Goal: Transaction & Acquisition: Purchase product/service

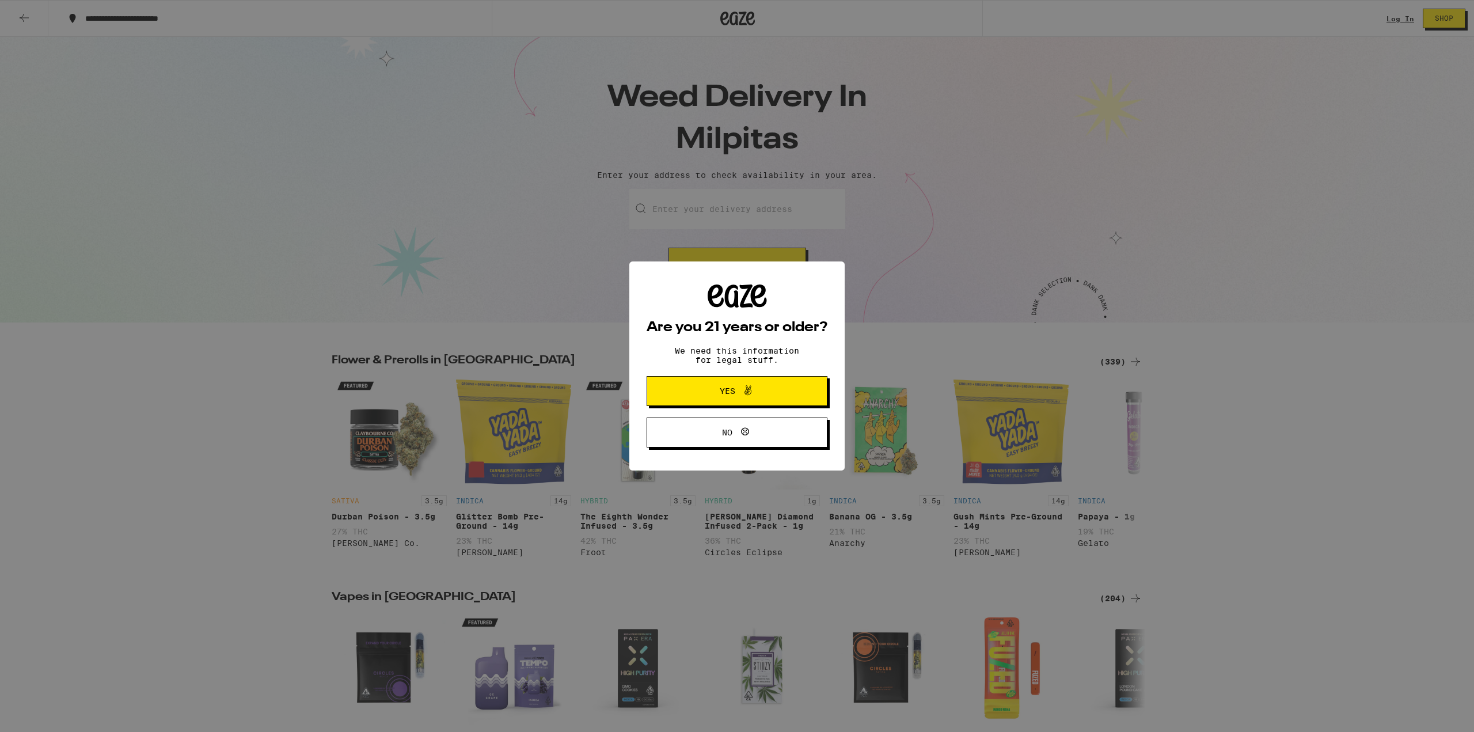
click at [733, 392] on span "Yes" at bounding box center [728, 391] width 16 height 8
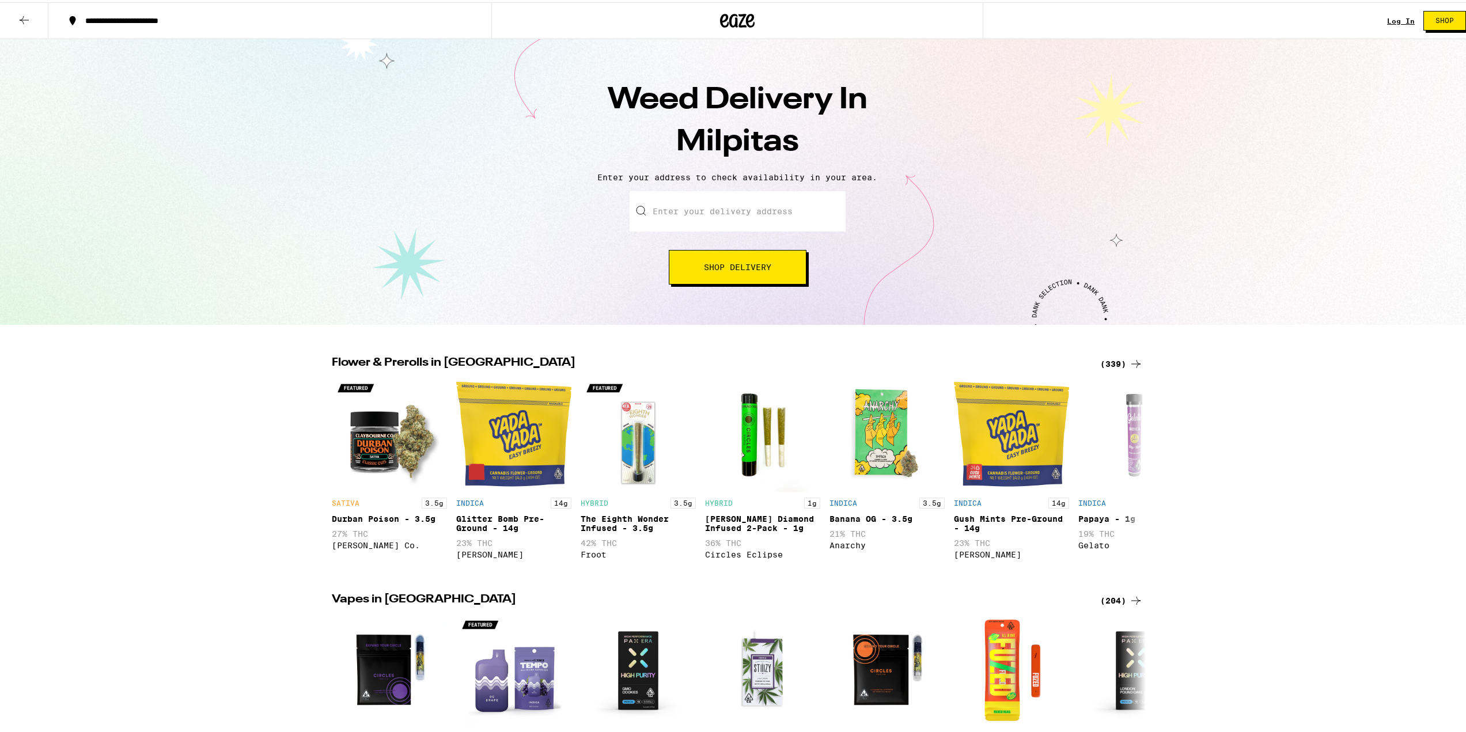
click at [695, 214] on input "Enter your delivery address" at bounding box center [737, 209] width 216 height 40
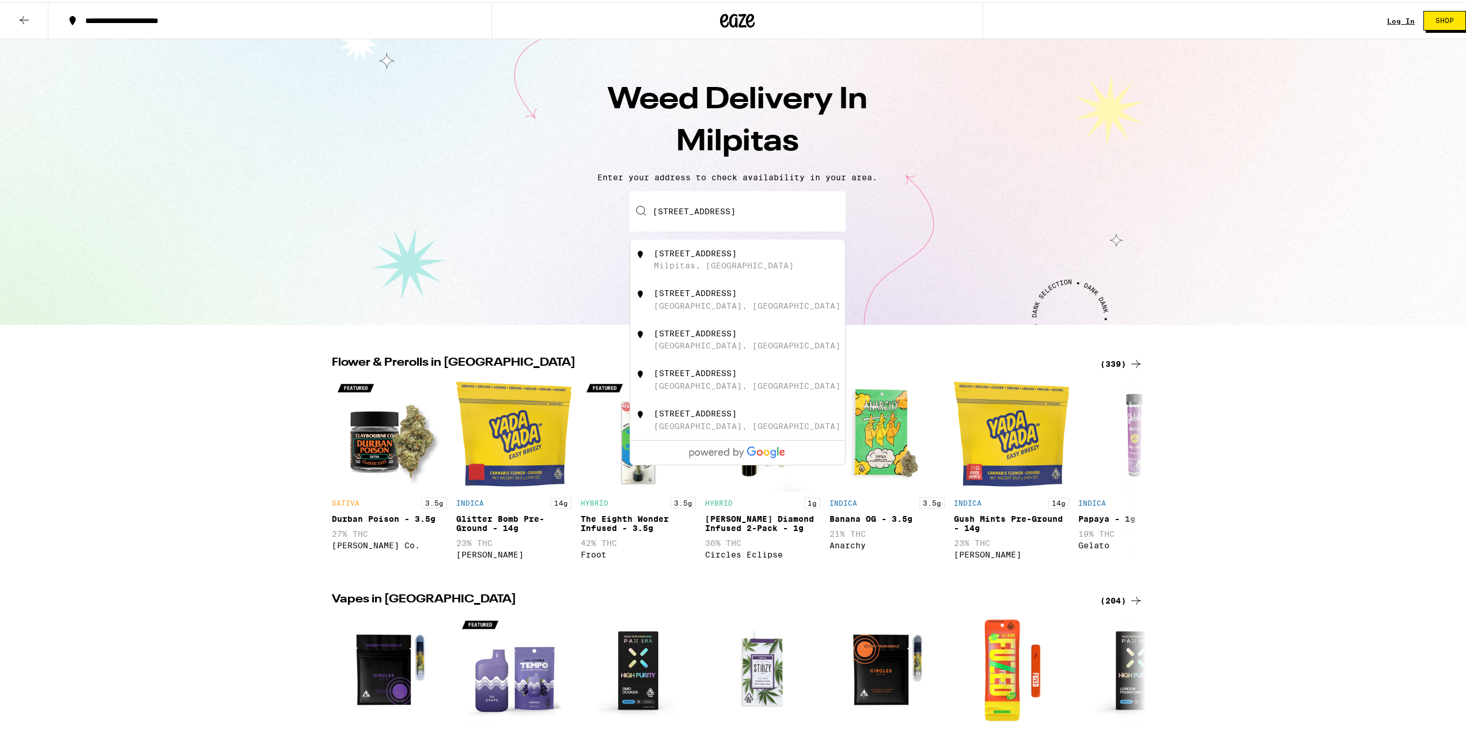
click at [709, 260] on div "[STREET_ADDRESS]" at bounding box center [757, 257] width 206 height 22
type input "[STREET_ADDRESS]"
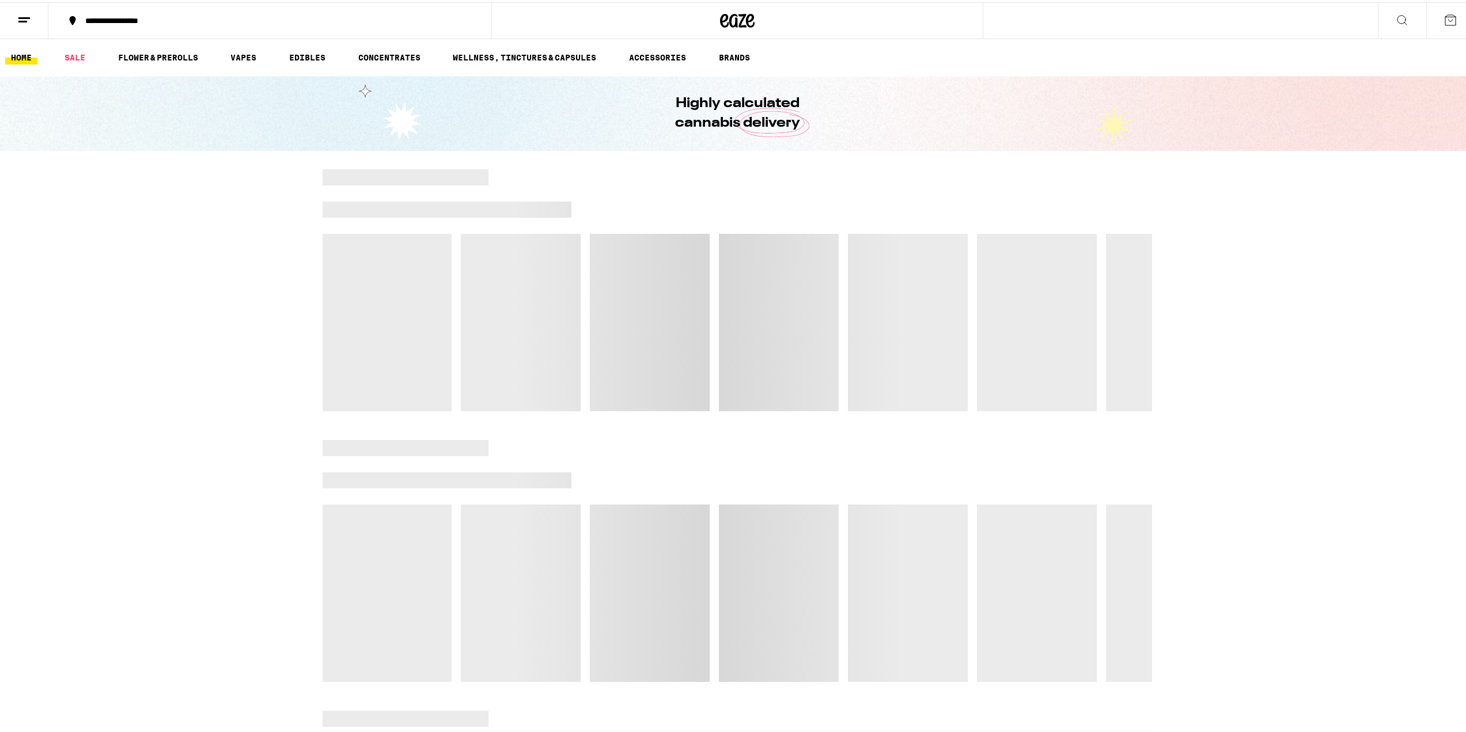
click at [744, 267] on div at bounding box center [736, 288] width 829 height 242
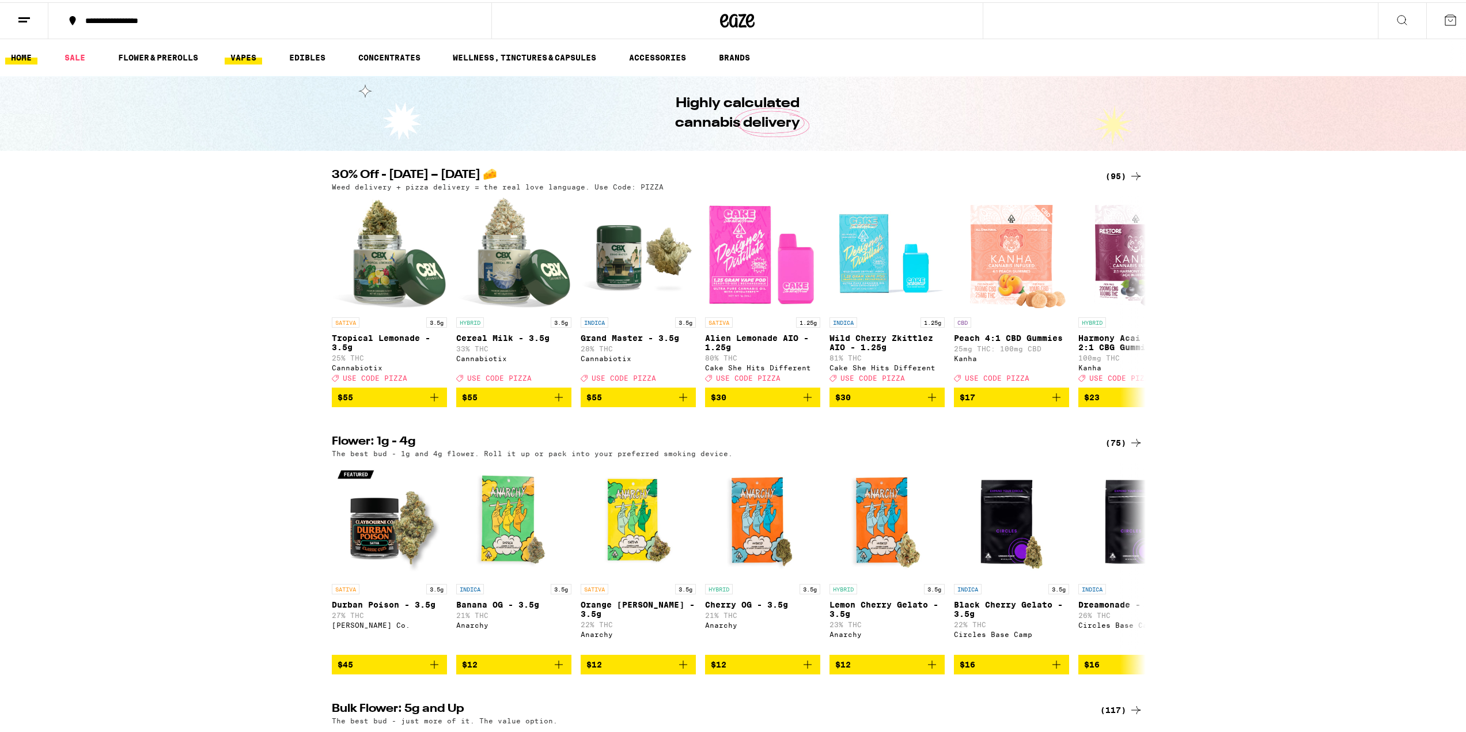
click at [237, 55] on link "VAPES" at bounding box center [243, 55] width 37 height 14
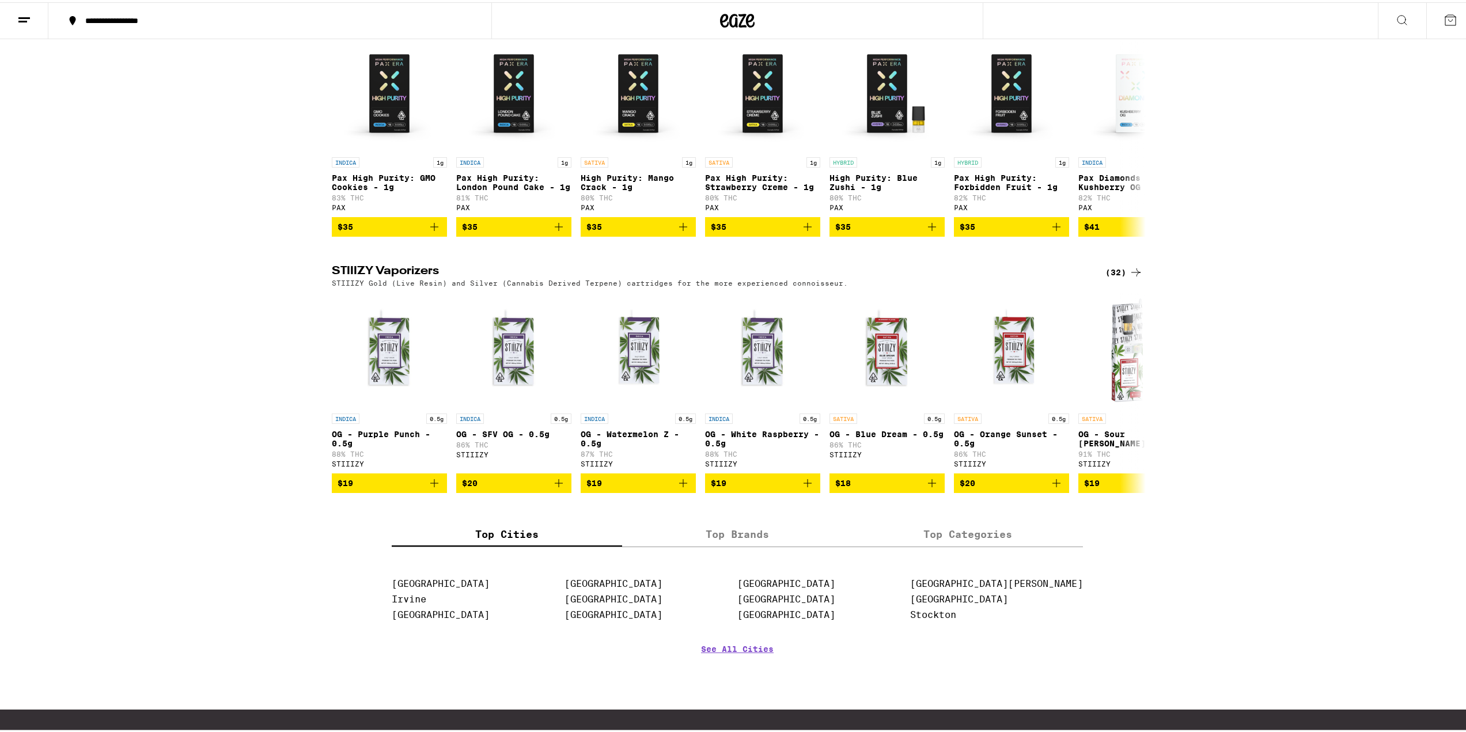
scroll to position [691, 0]
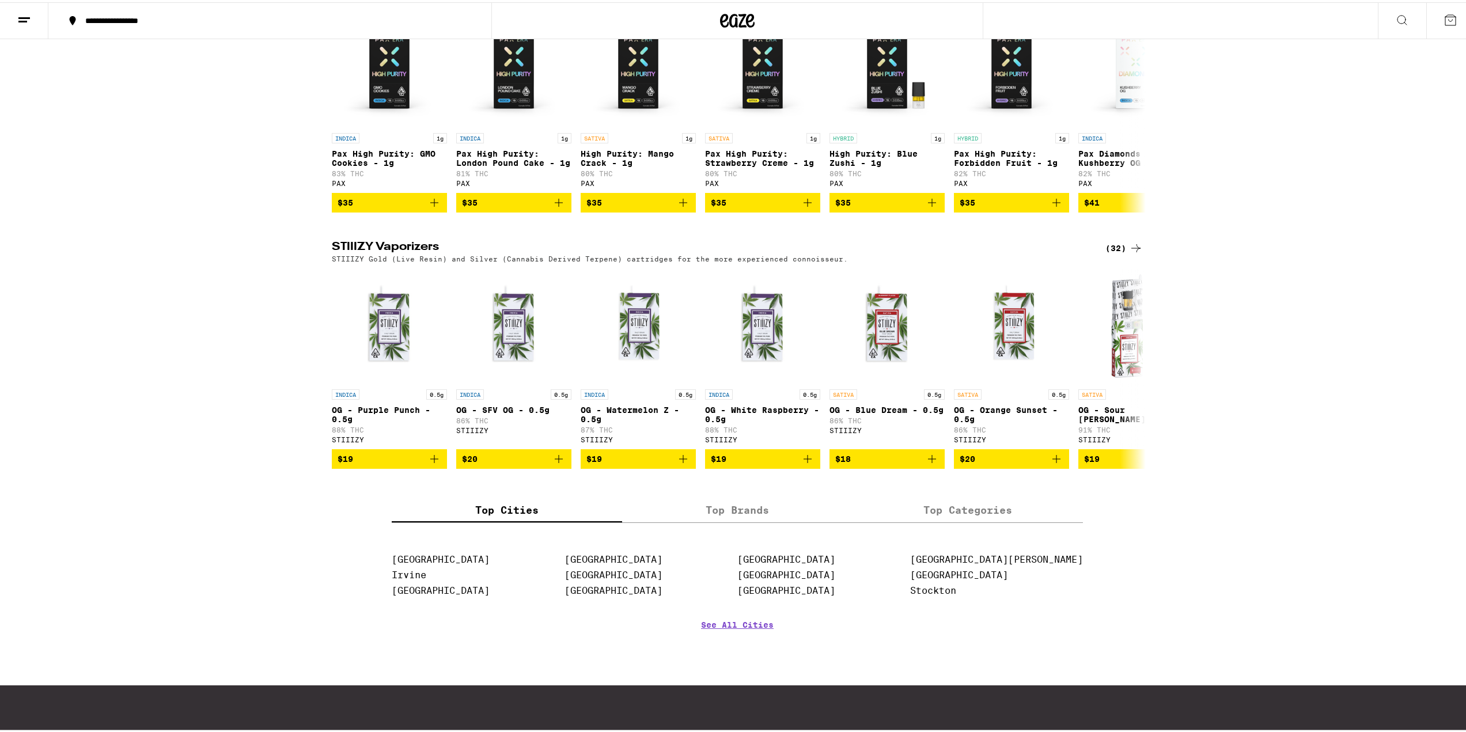
click at [1130, 253] on icon at bounding box center [1136, 246] width 14 height 14
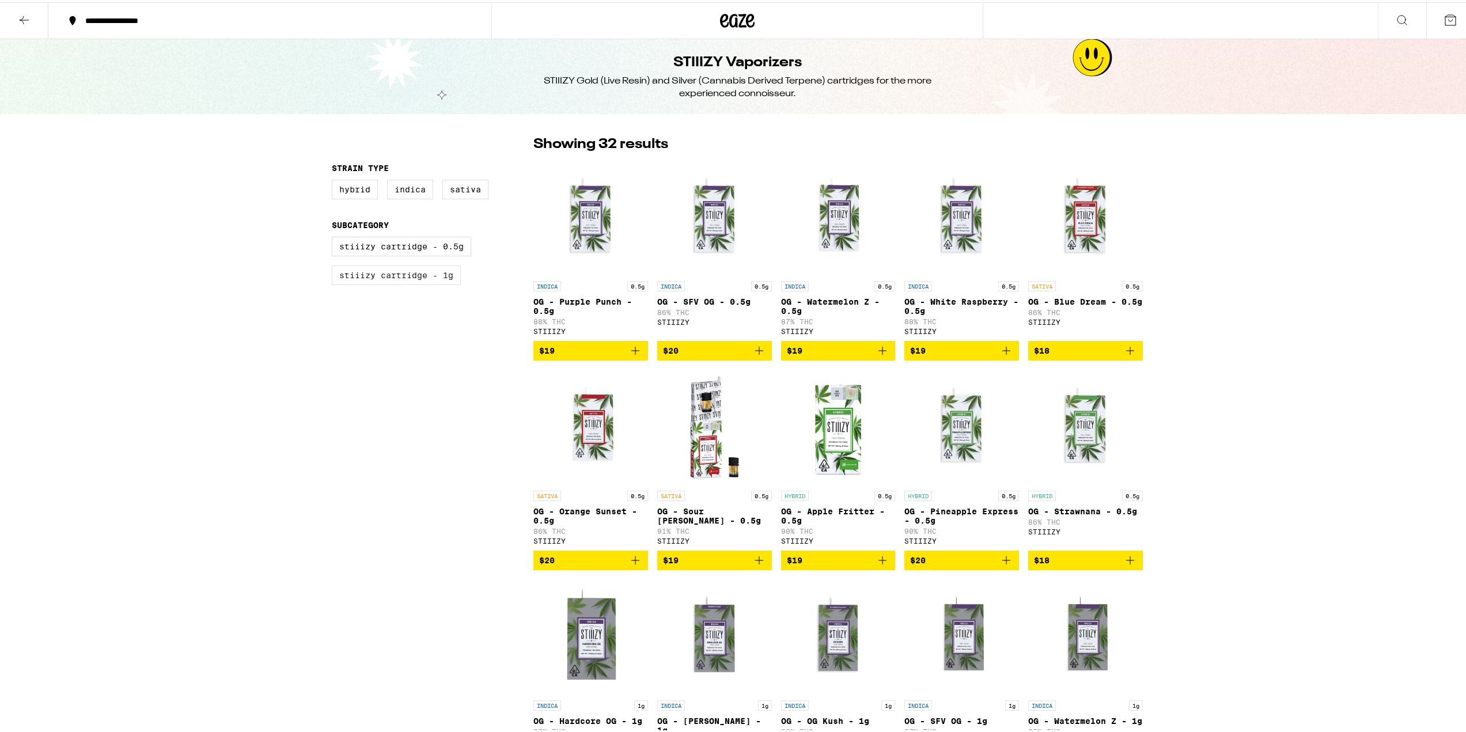
click at [414, 281] on label "STIIIZY Cartridge - 1g" at bounding box center [396, 273] width 129 height 20
click at [335, 237] on input "STIIIZY Cartridge - 1g" at bounding box center [334, 236] width 1 height 1
checkbox input "true"
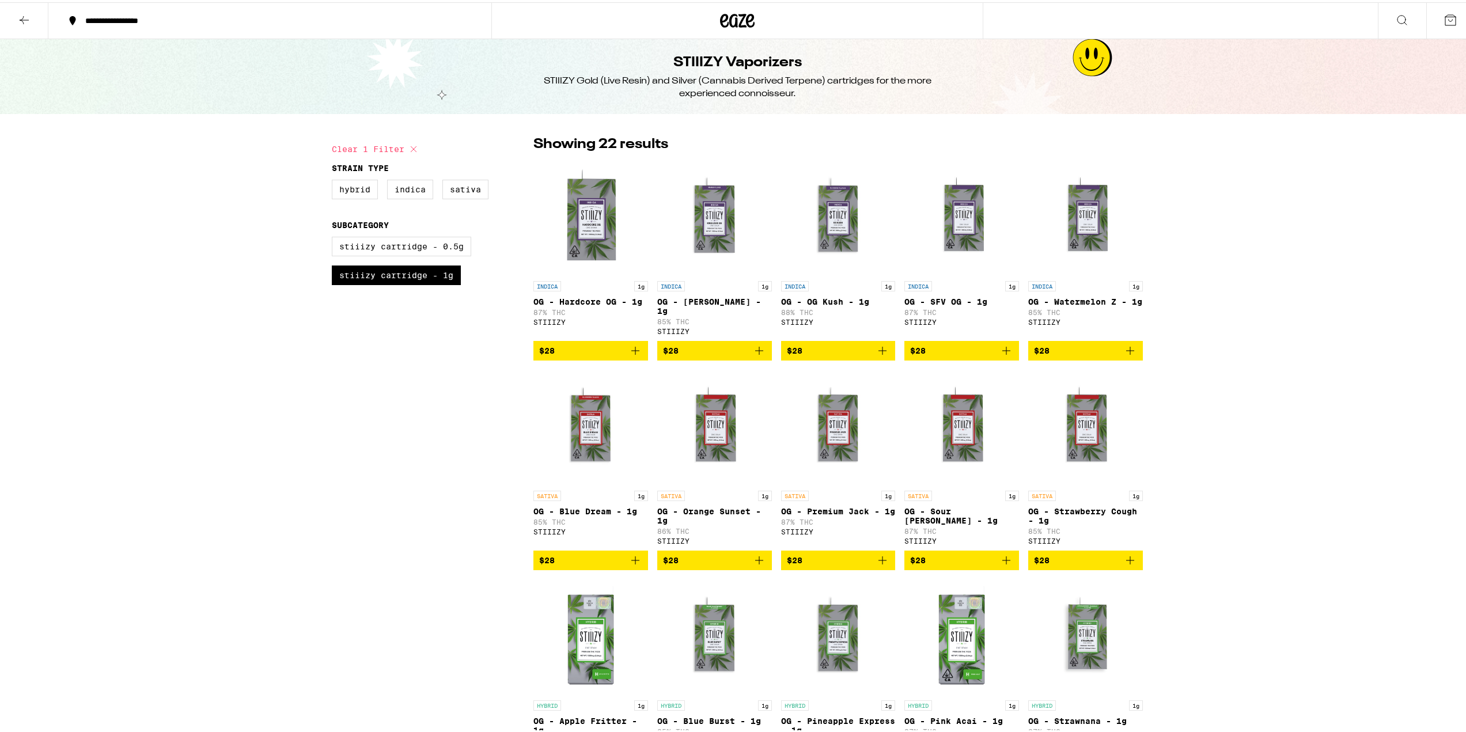
click at [16, 18] on button at bounding box center [24, 19] width 48 height 36
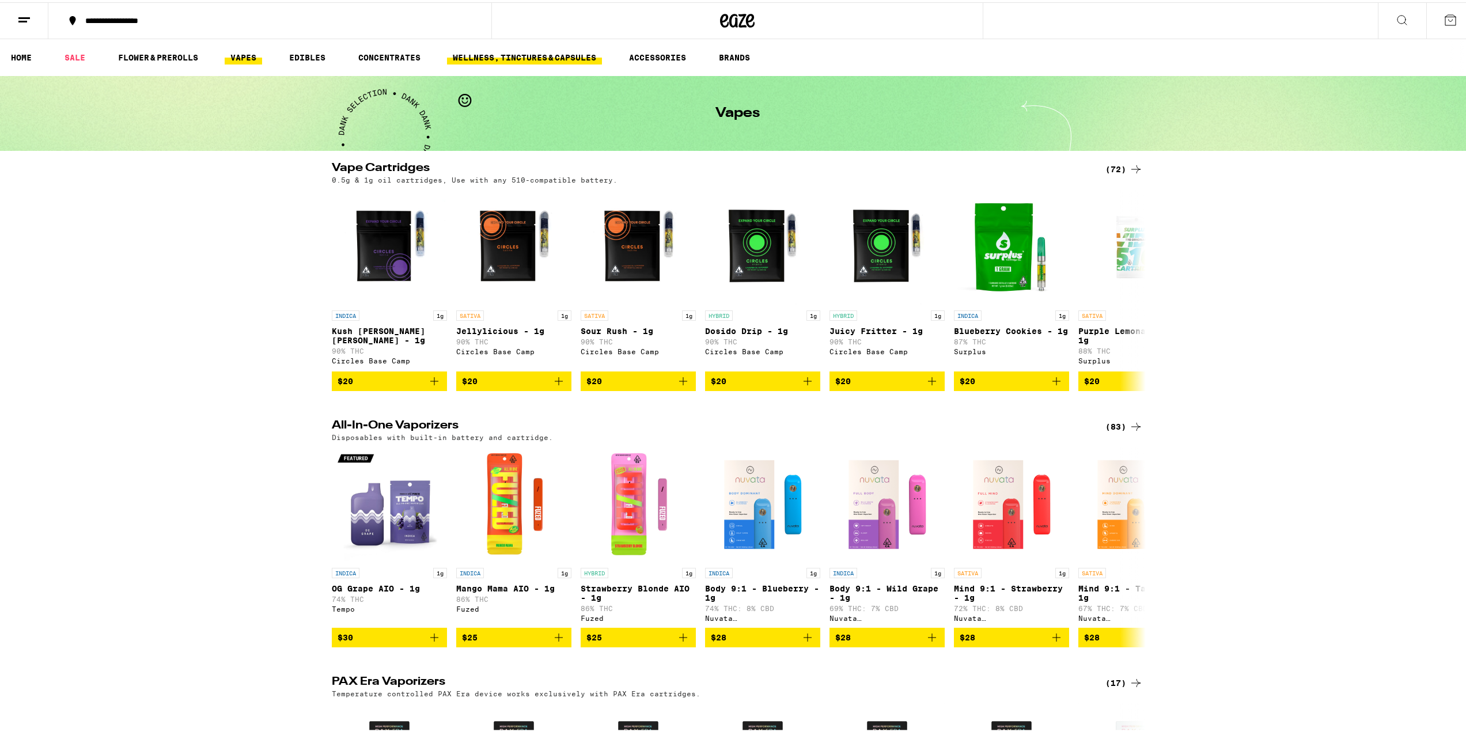
click at [528, 59] on link "WELLNESS, TINCTURES & CAPSULES" at bounding box center [524, 55] width 155 height 14
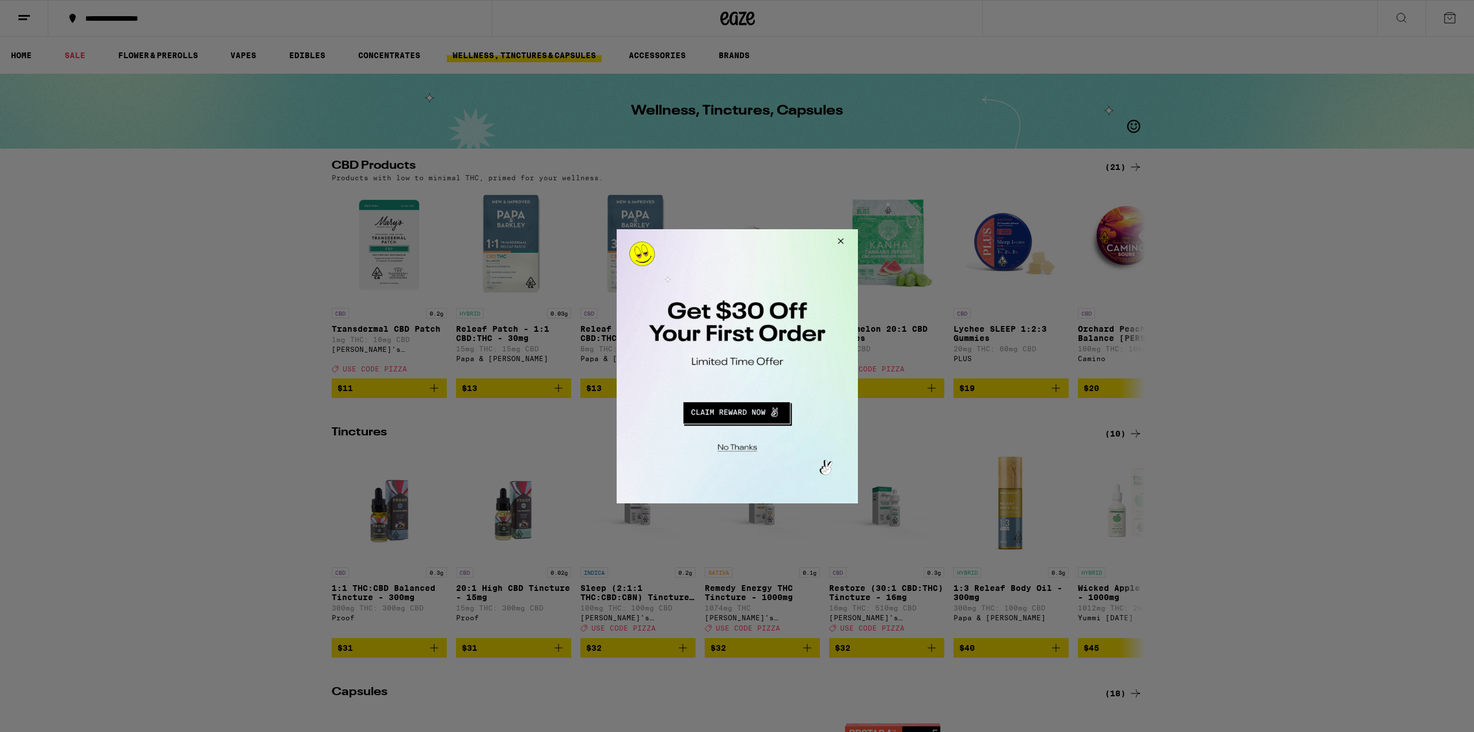
click at [756, 418] on button "Redirect to URL" at bounding box center [736, 411] width 200 height 28
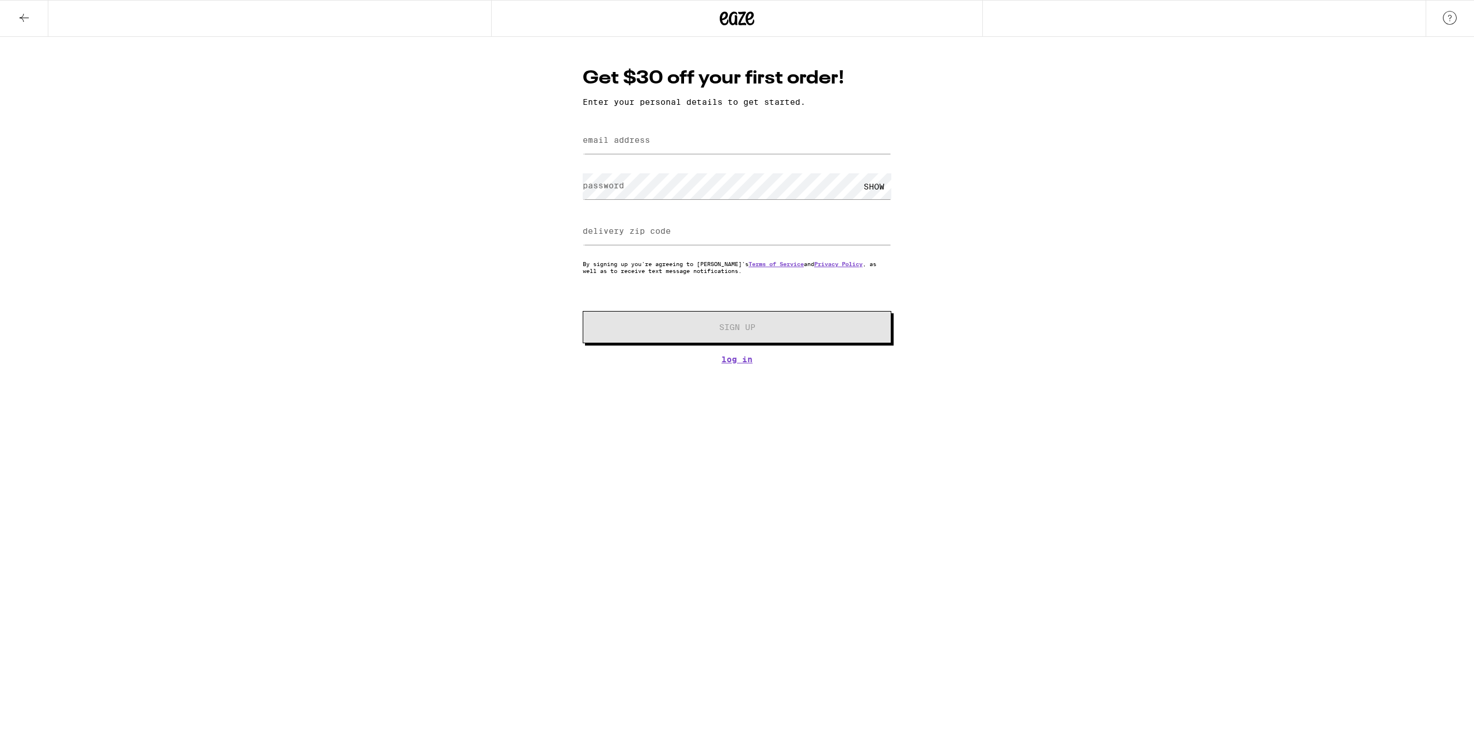
type input "digy5558@gmail.com"
type input "95035"
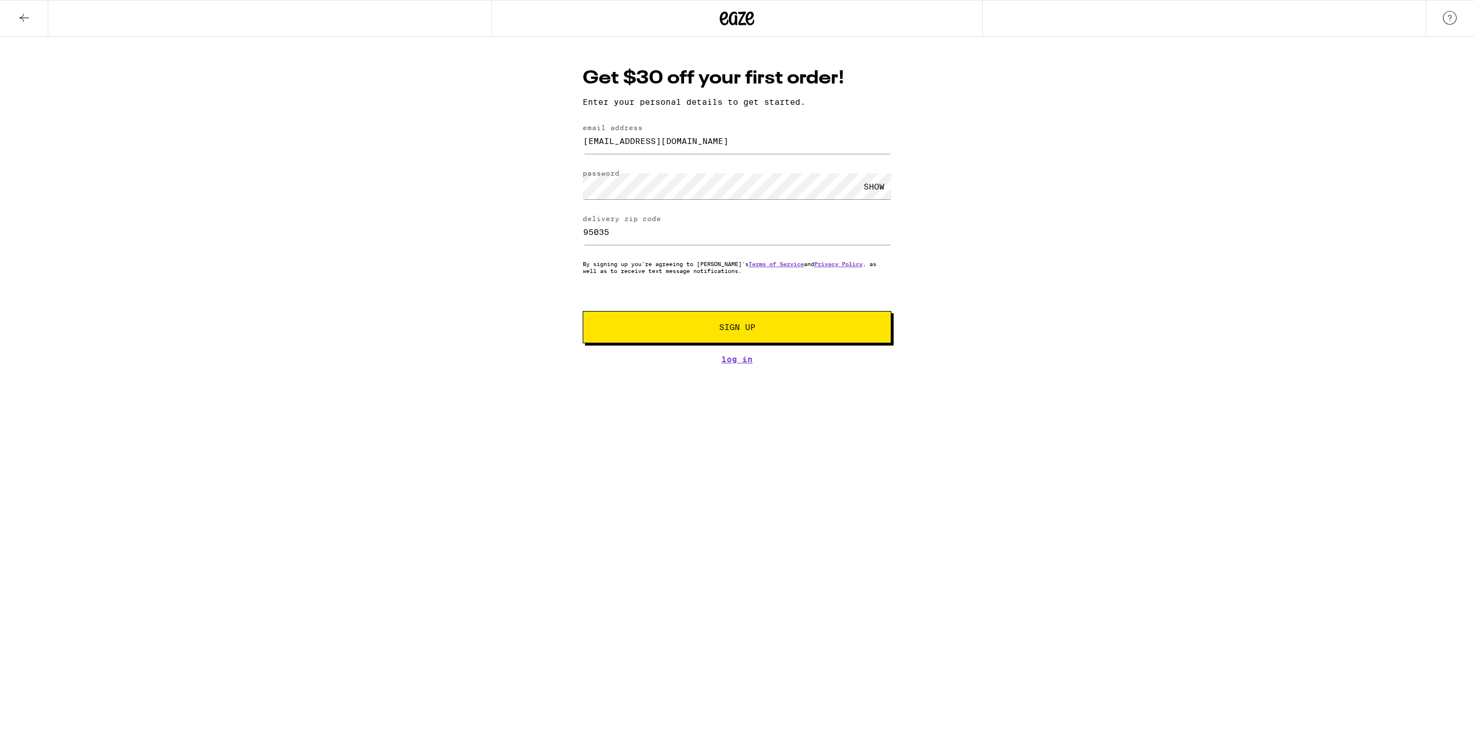
click at [773, 342] on button "Sign Up" at bounding box center [737, 327] width 309 height 32
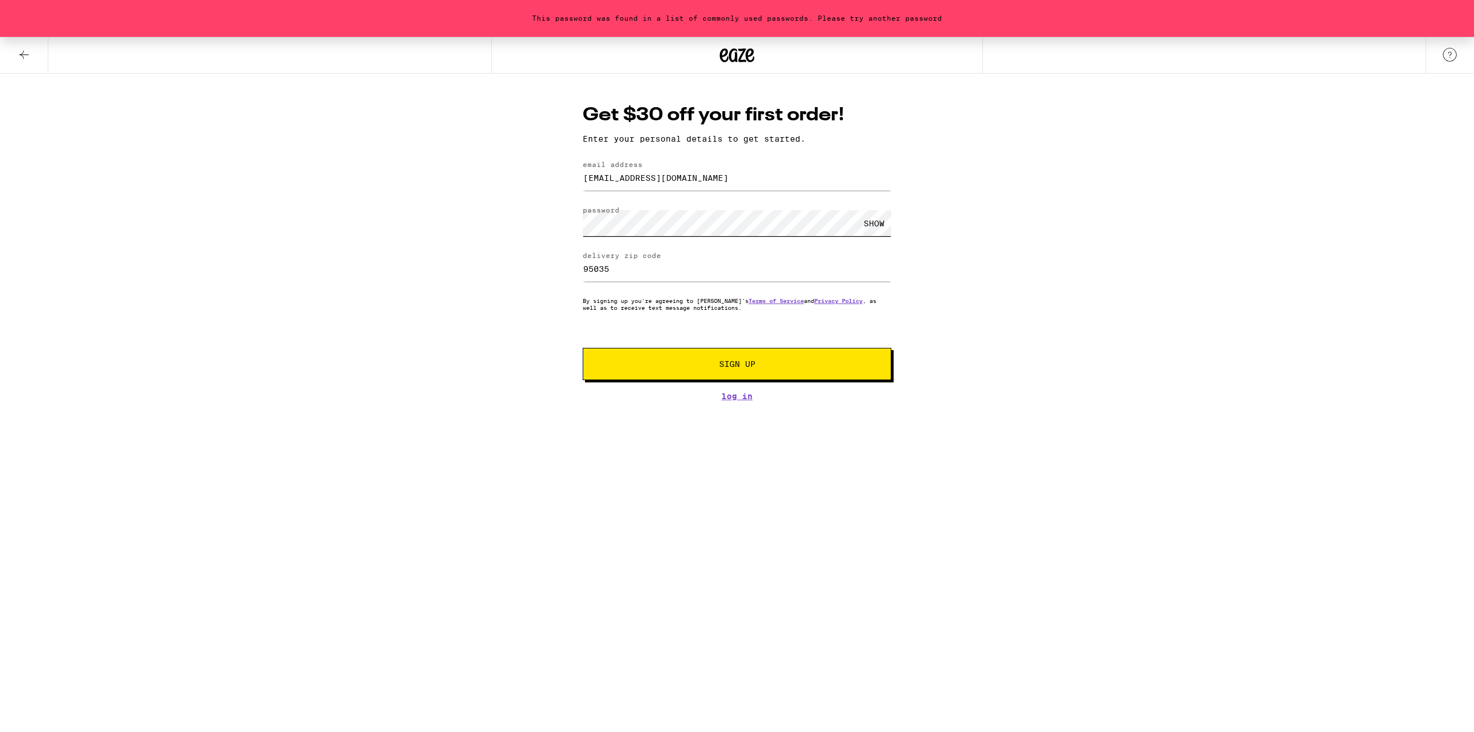
click at [478, 226] on div "This password was found in a list of commonly used passwords. Please try anothe…" at bounding box center [737, 219] width 1474 height 364
click at [758, 368] on span "Sign Up" at bounding box center [737, 364] width 229 height 8
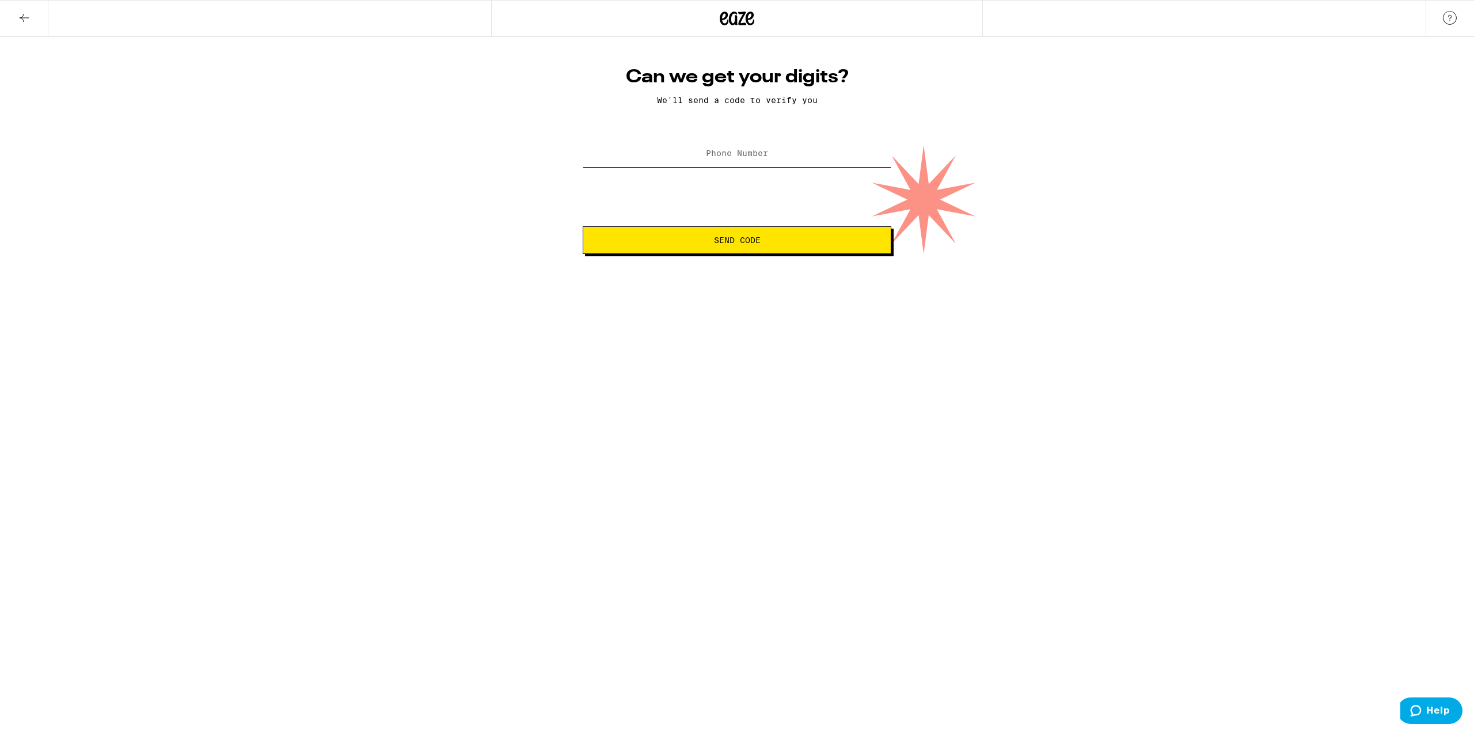
click at [738, 146] on input "Phone Number" at bounding box center [737, 154] width 309 height 26
type input "(702) 831-2731"
click at [717, 244] on span "Send Code" at bounding box center [737, 240] width 47 height 8
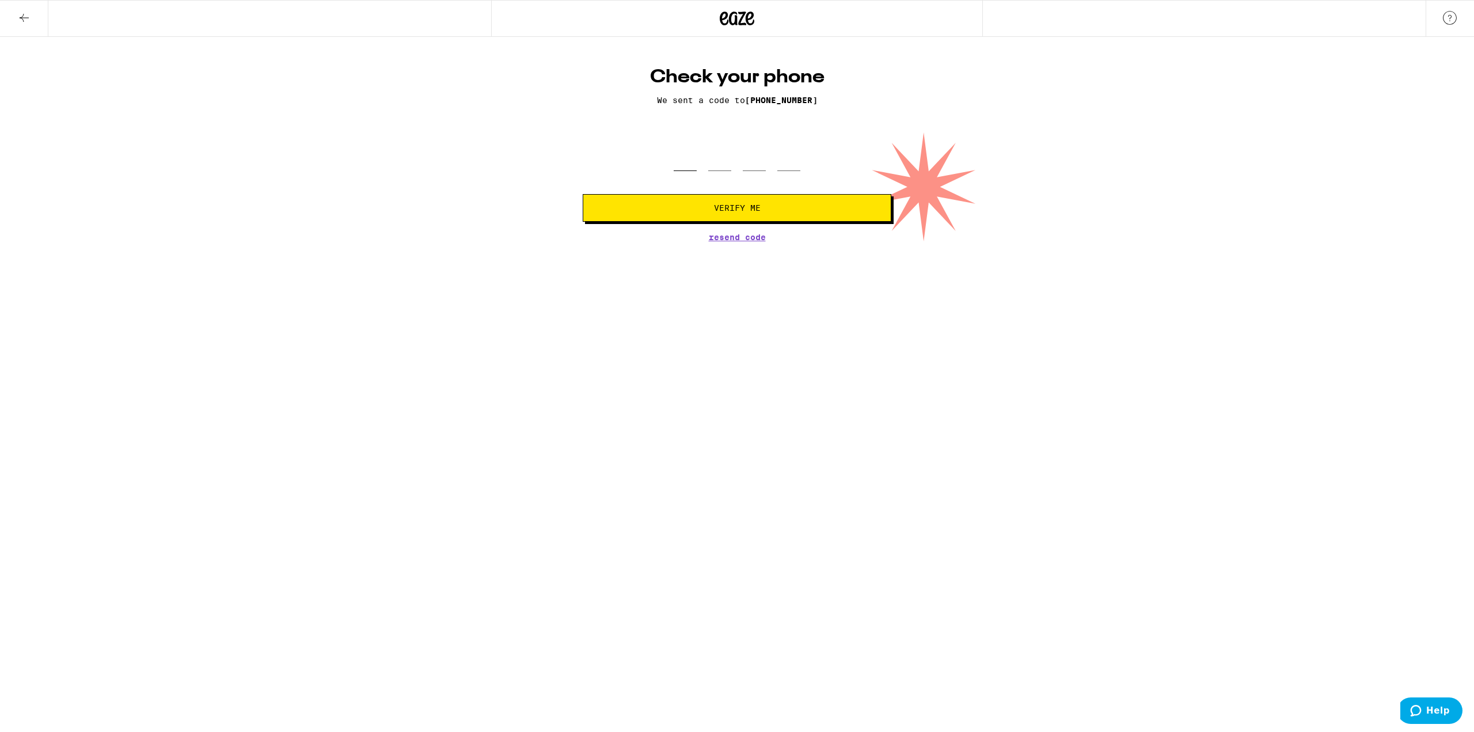
drag, startPoint x: 678, startPoint y: 153, endPoint x: 688, endPoint y: 157, distance: 11.1
click at [685, 157] on input "tel" at bounding box center [685, 154] width 23 height 34
type input "7"
type input "2"
type input "6"
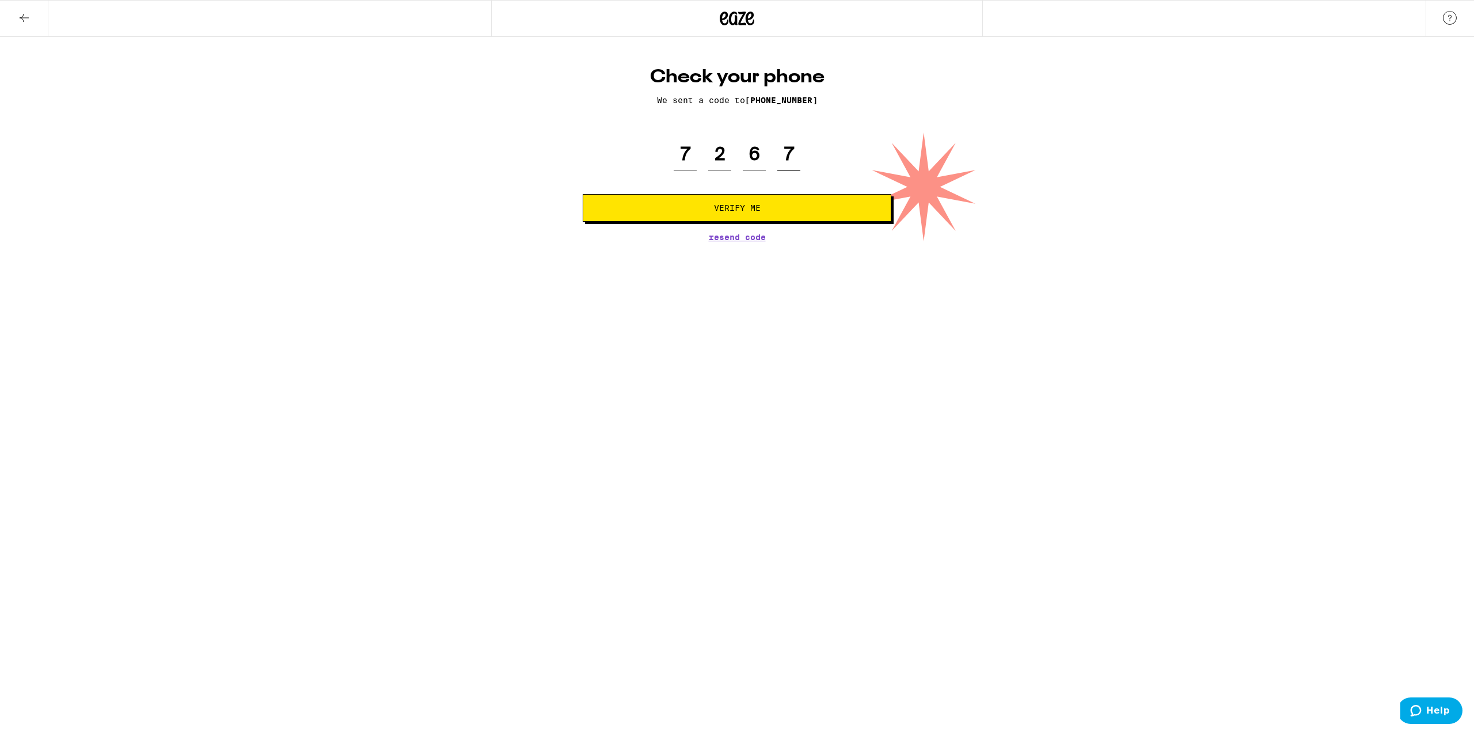
type input "7"
click at [591, 215] on button "Verify Me" at bounding box center [737, 208] width 309 height 28
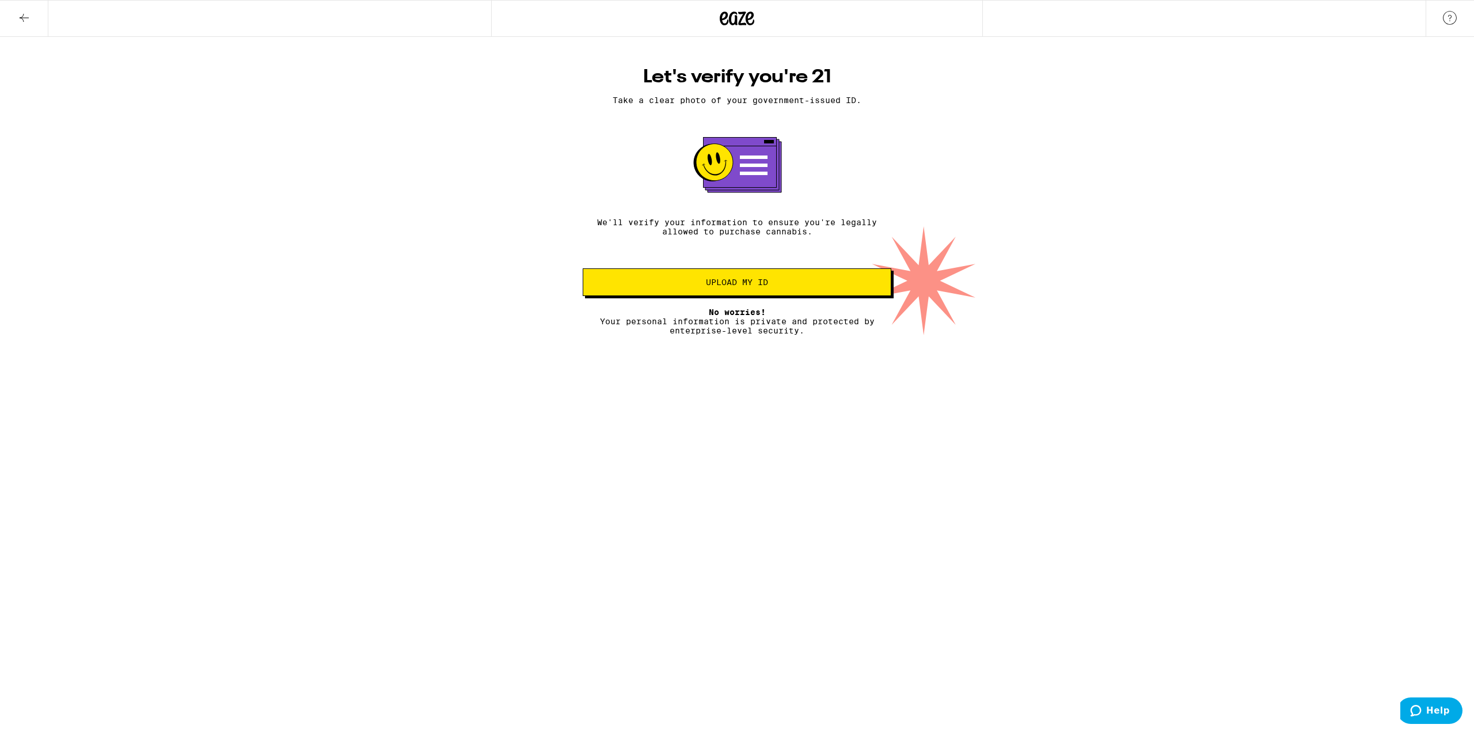
click at [810, 286] on span "Upload my ID" at bounding box center [737, 282] width 289 height 8
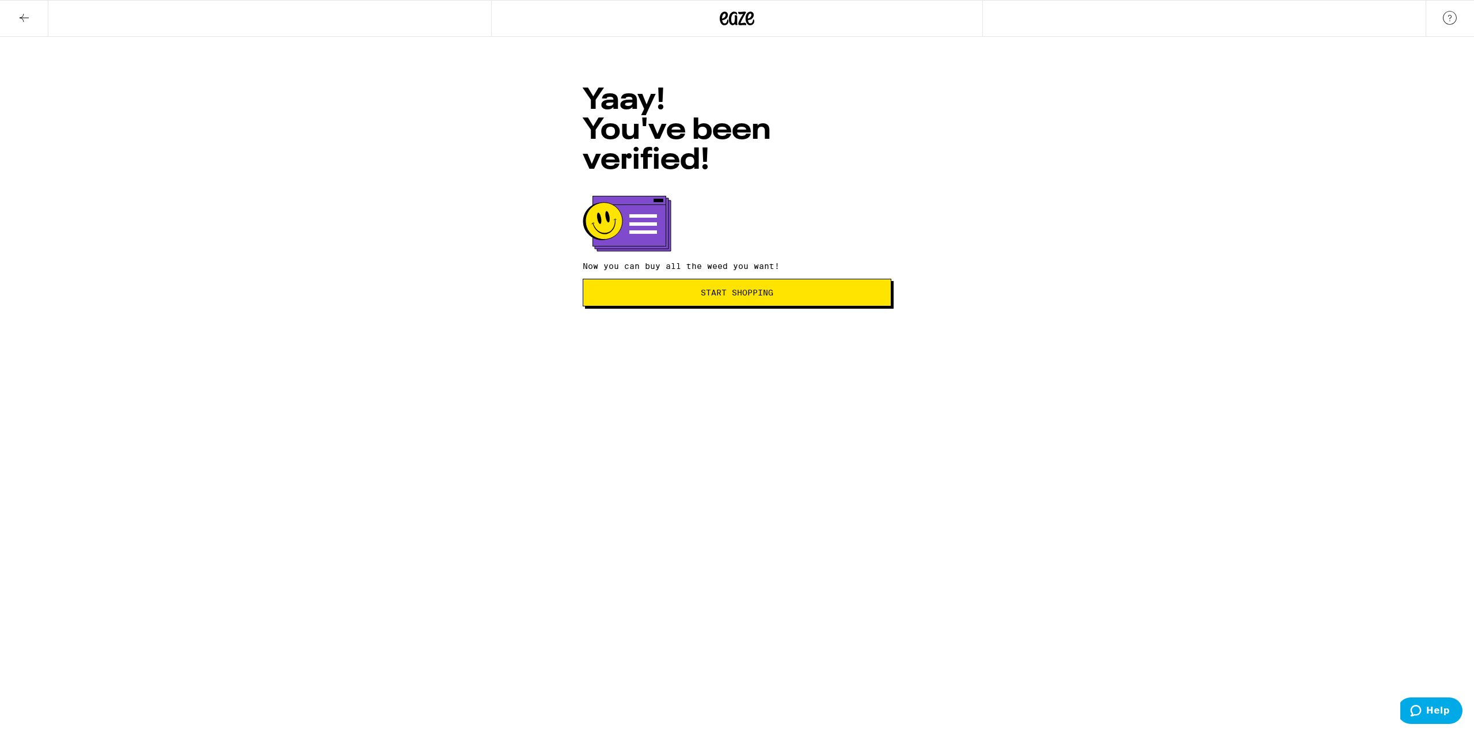
click at [781, 279] on button "Start Shopping" at bounding box center [737, 293] width 309 height 28
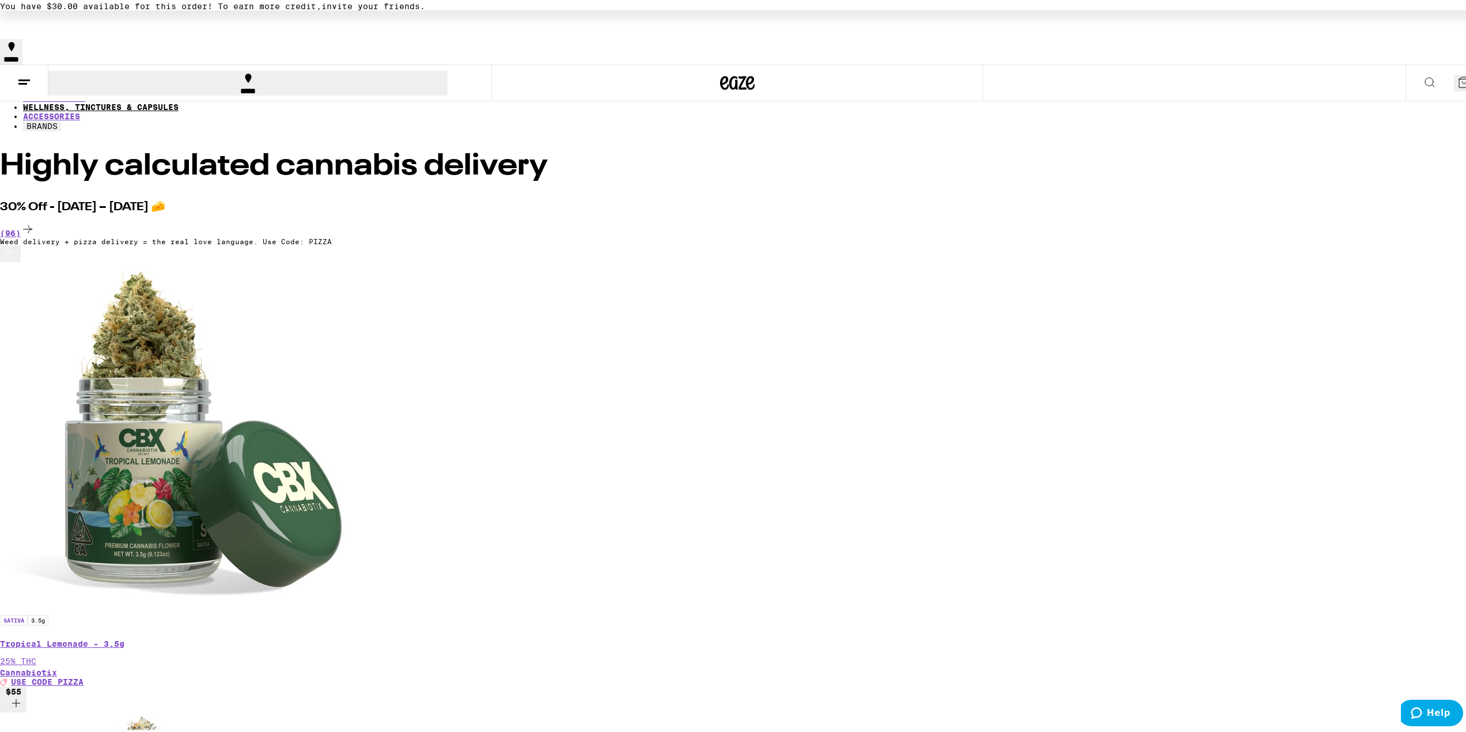
click at [179, 100] on link "WELLNESS, TINCTURES & CAPSULES" at bounding box center [100, 104] width 155 height 9
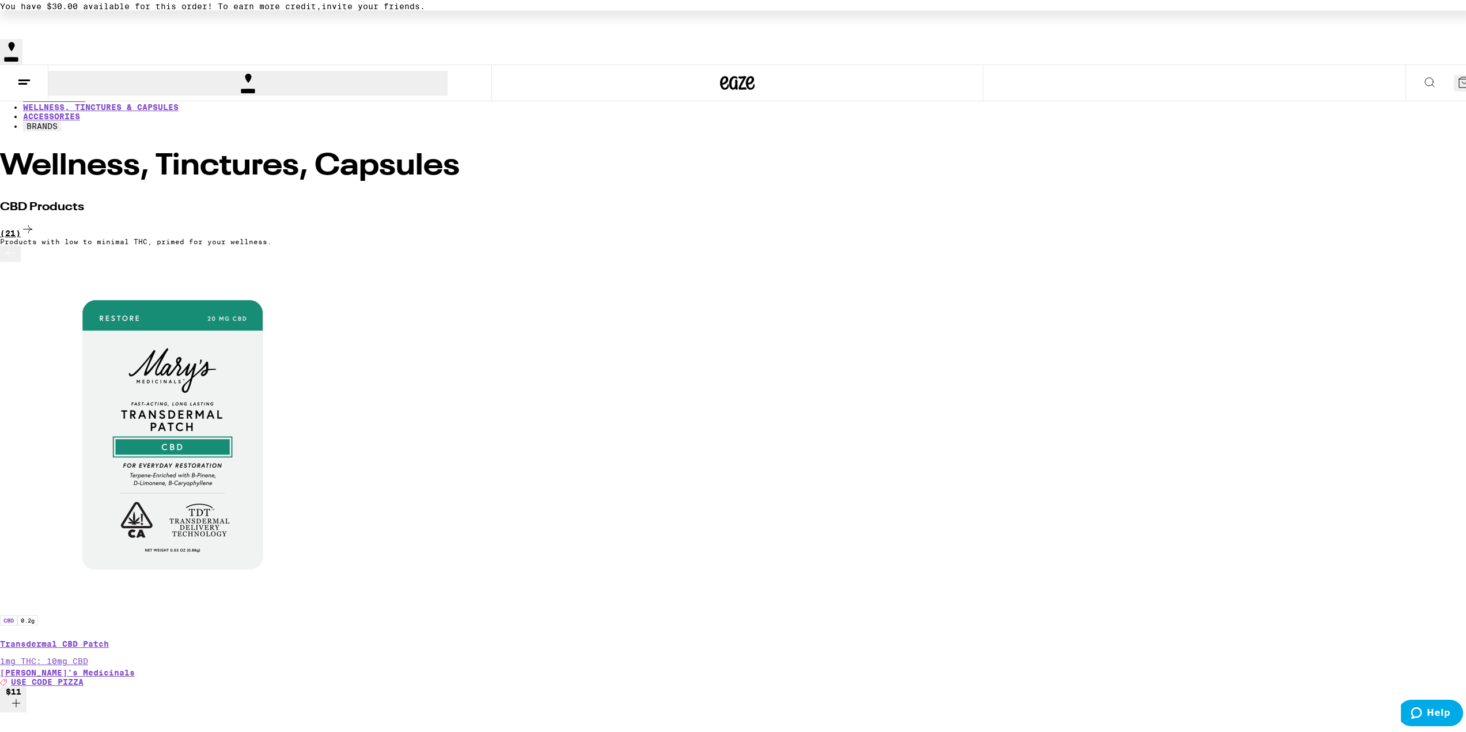
click at [1123, 220] on div "(21)" at bounding box center [737, 228] width 1474 height 16
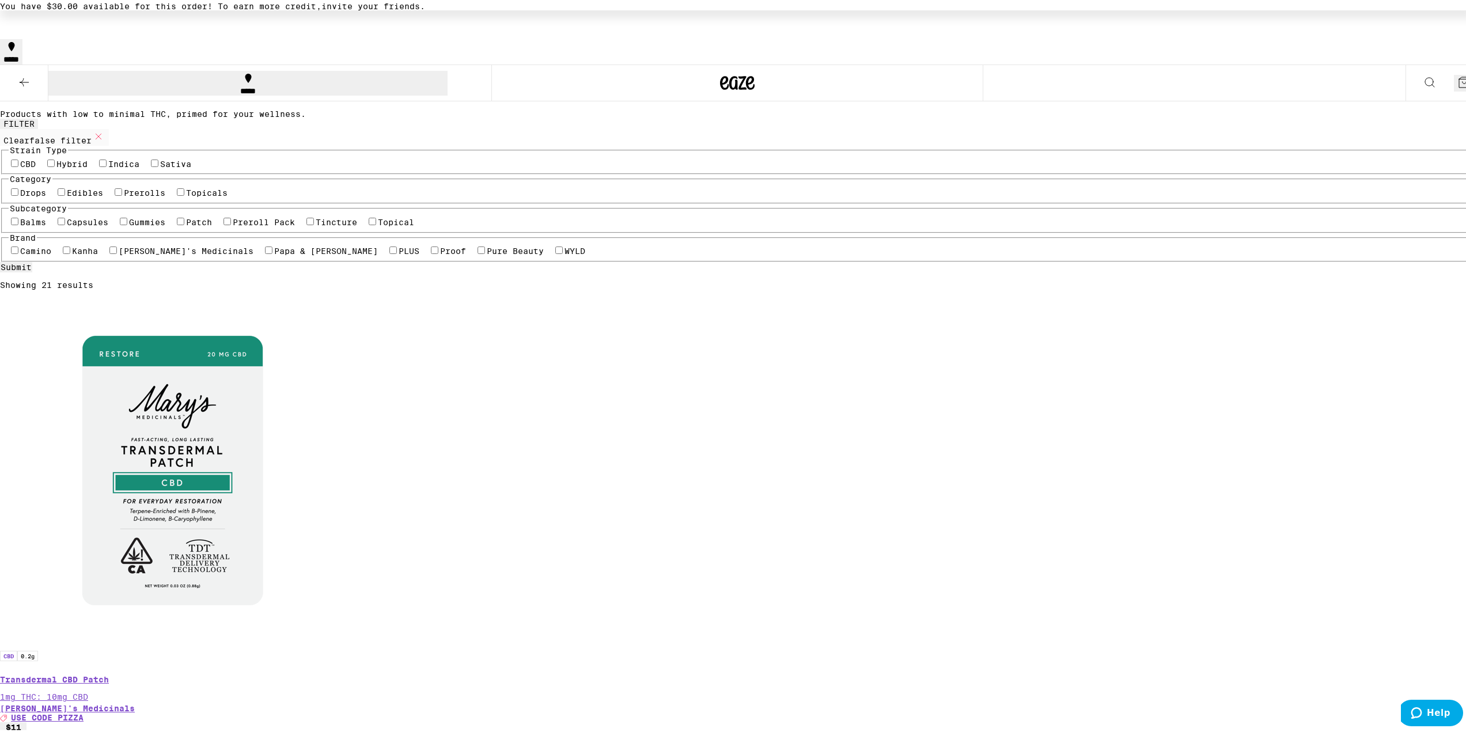
click at [17, 63] on button at bounding box center [24, 81] width 48 height 36
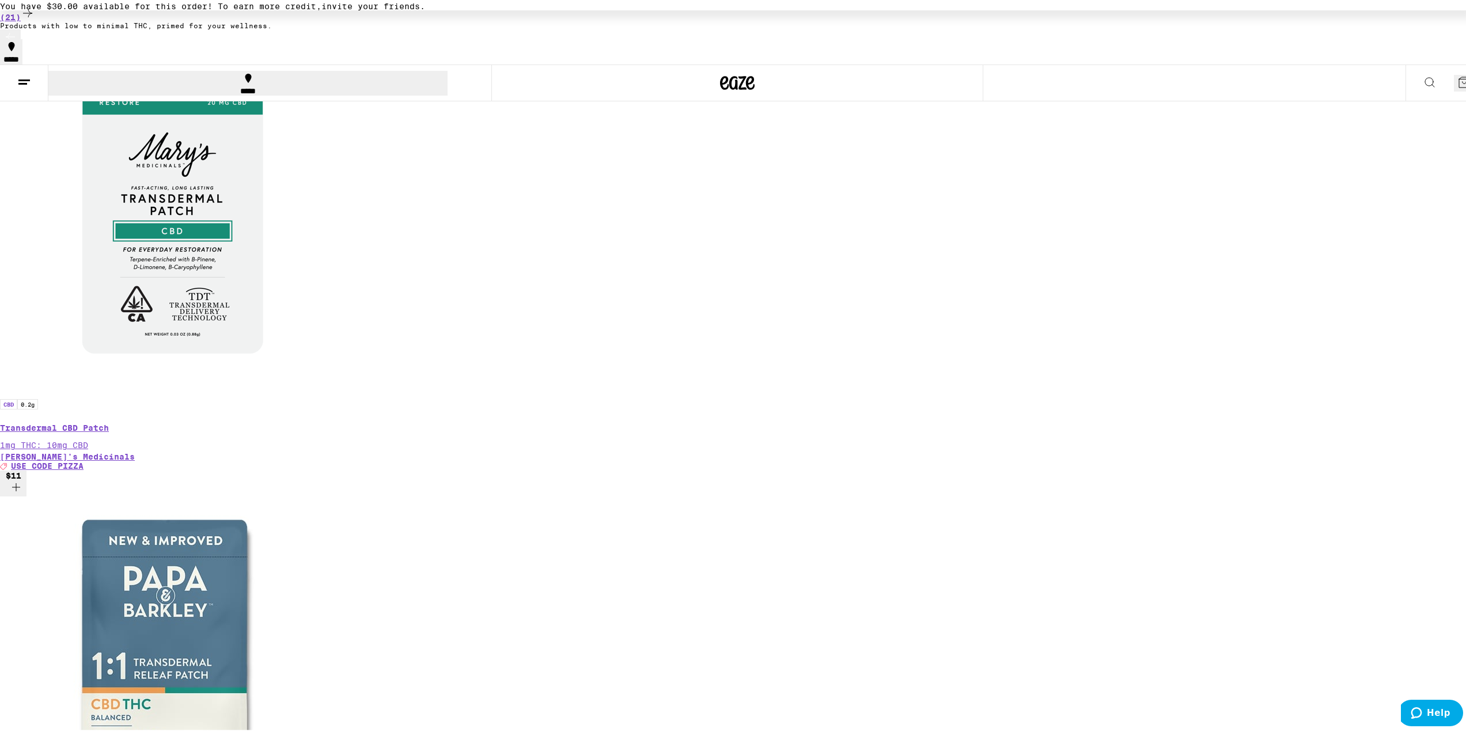
scroll to position [230, 0]
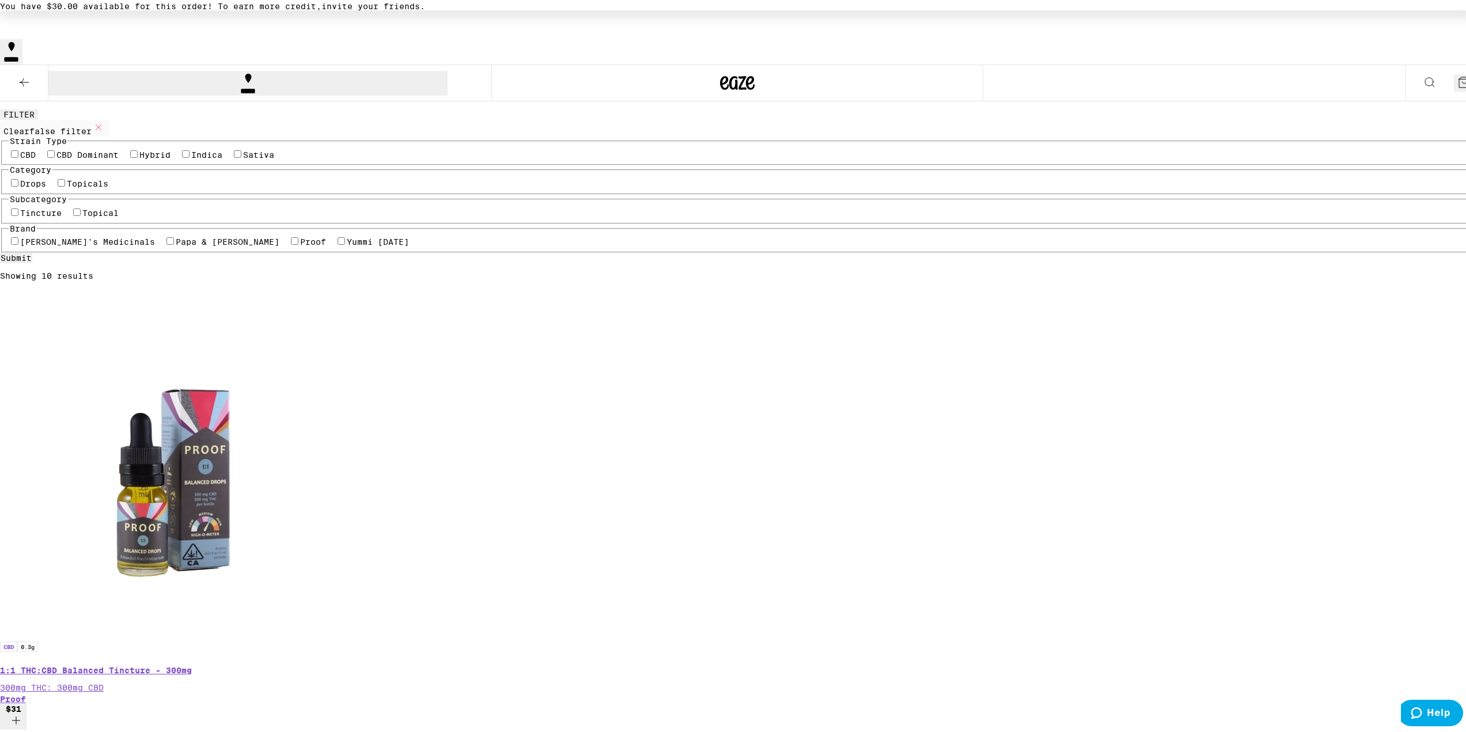
click at [32, 63] on button at bounding box center [24, 81] width 48 height 36
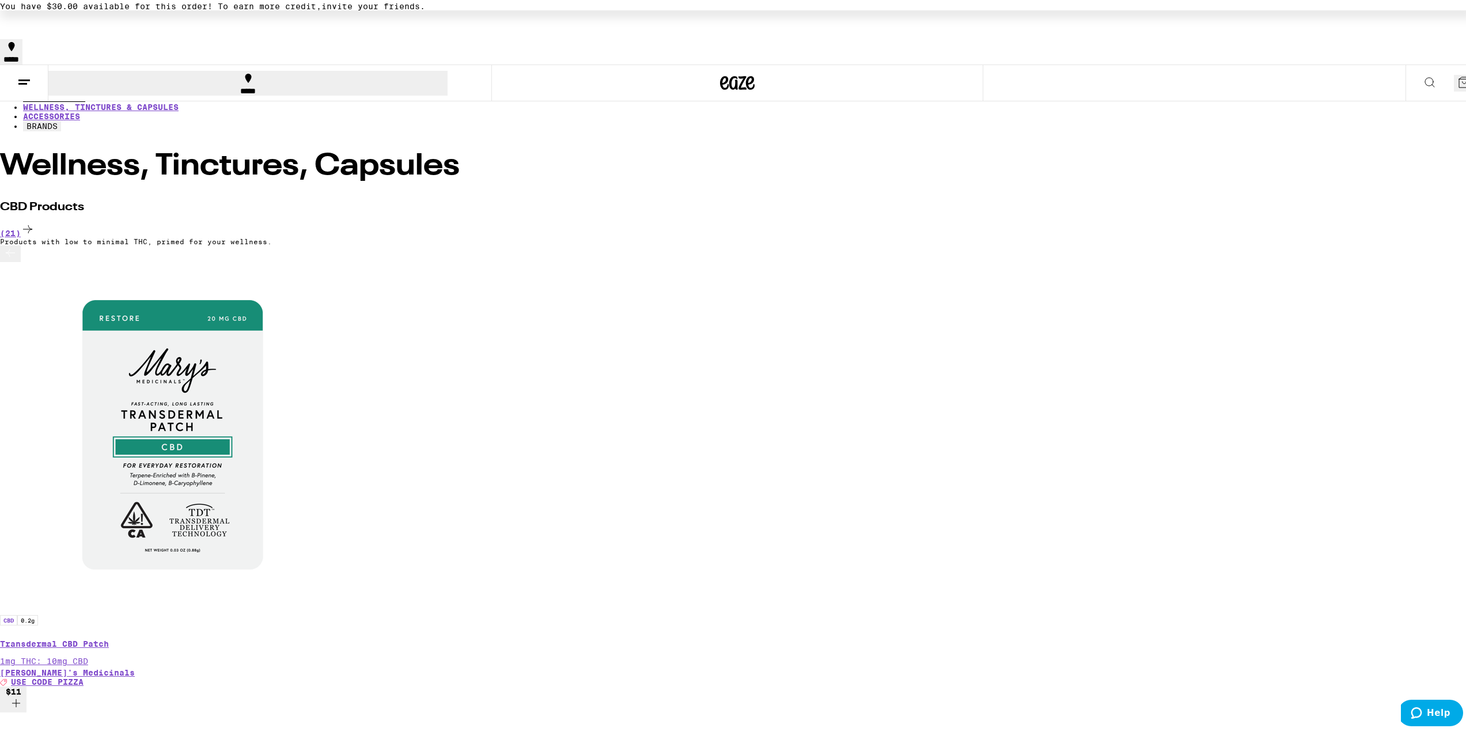
click at [85, 97] on link "CONCENTRATES" at bounding box center [54, 95] width 62 height 9
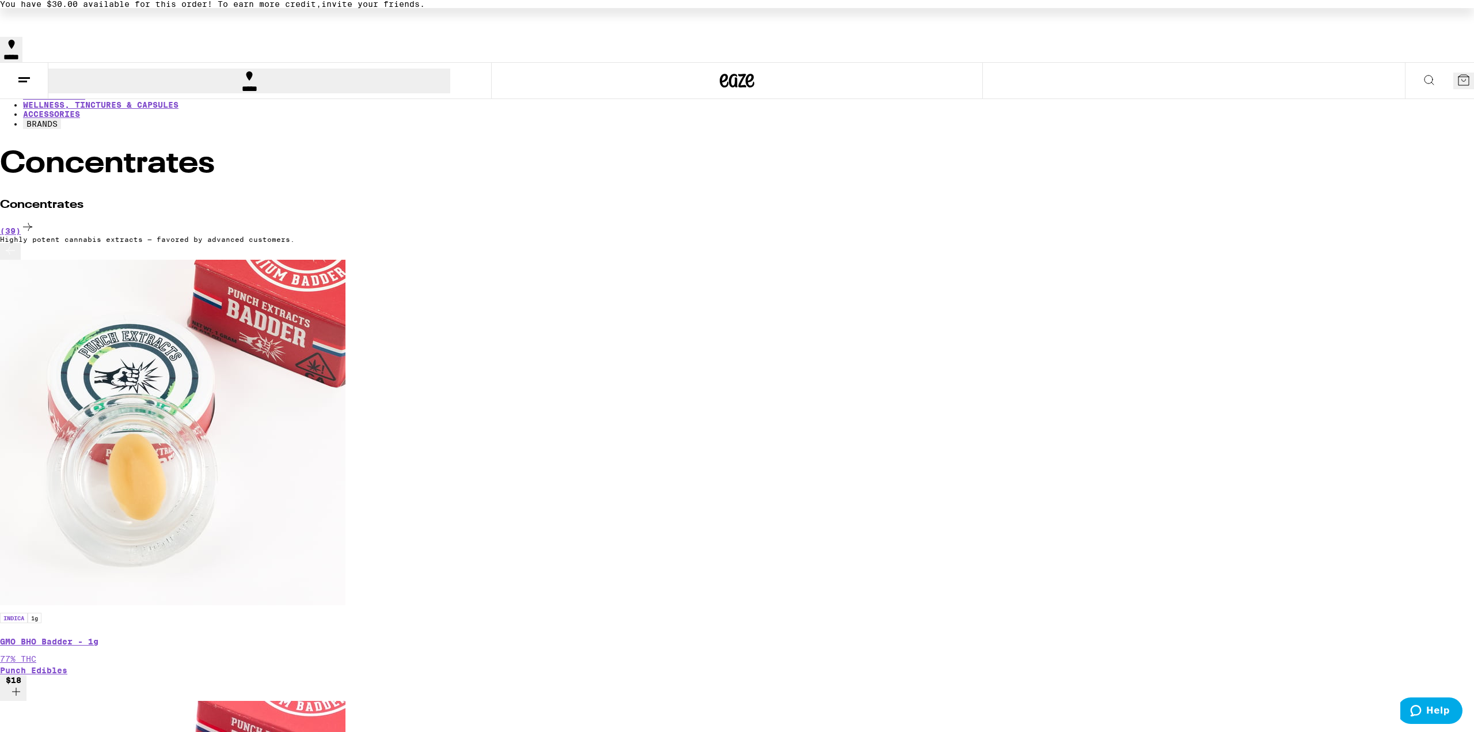
click at [111, 73] on link "FLOWER & PREROLLS" at bounding box center [67, 67] width 88 height 9
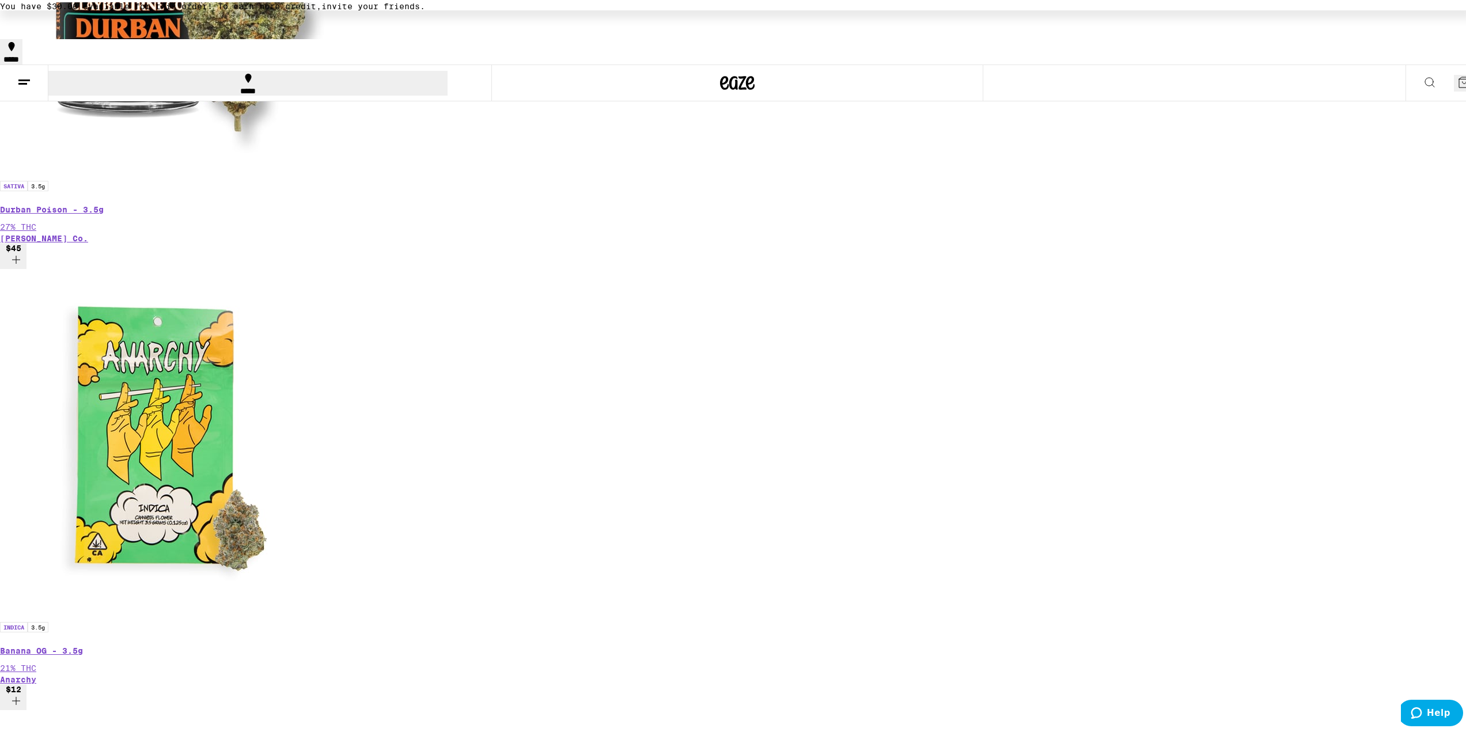
scroll to position [461, 0]
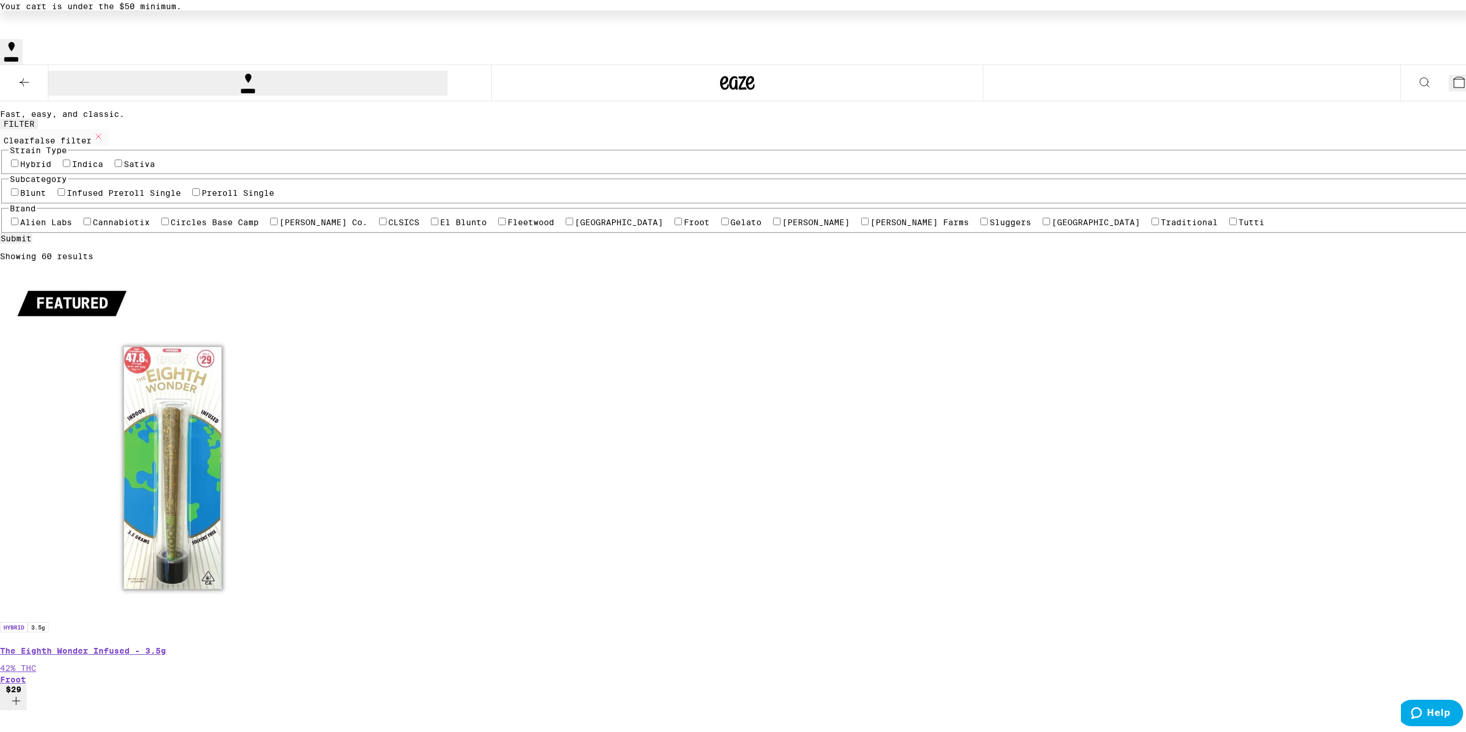
click at [1454, 75] on icon at bounding box center [1459, 80] width 10 height 10
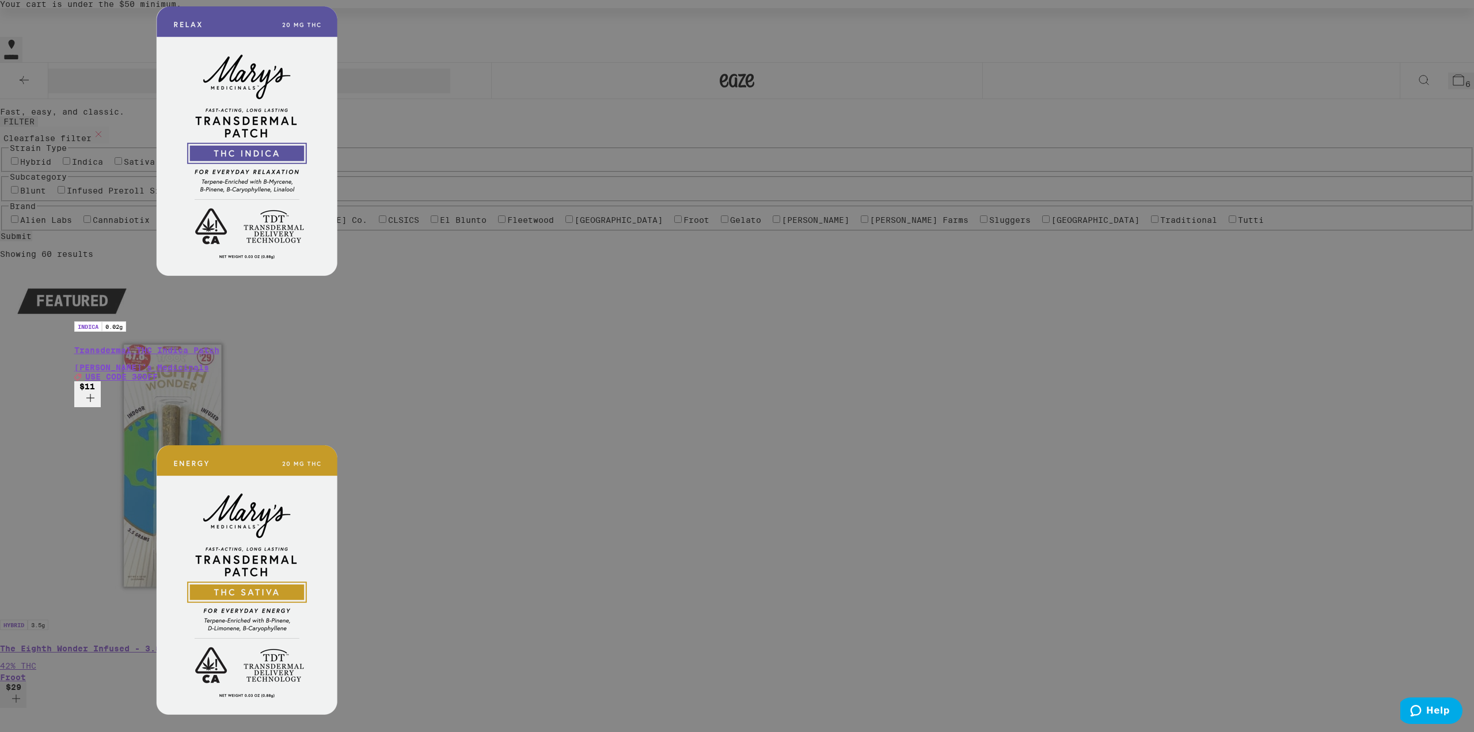
click at [1277, 360] on div "Your Cart Your cart is under the $50 minimum. MAC - 1g Gelato $6 1 Papaya - 1g …" at bounding box center [737, 366] width 1474 height 732
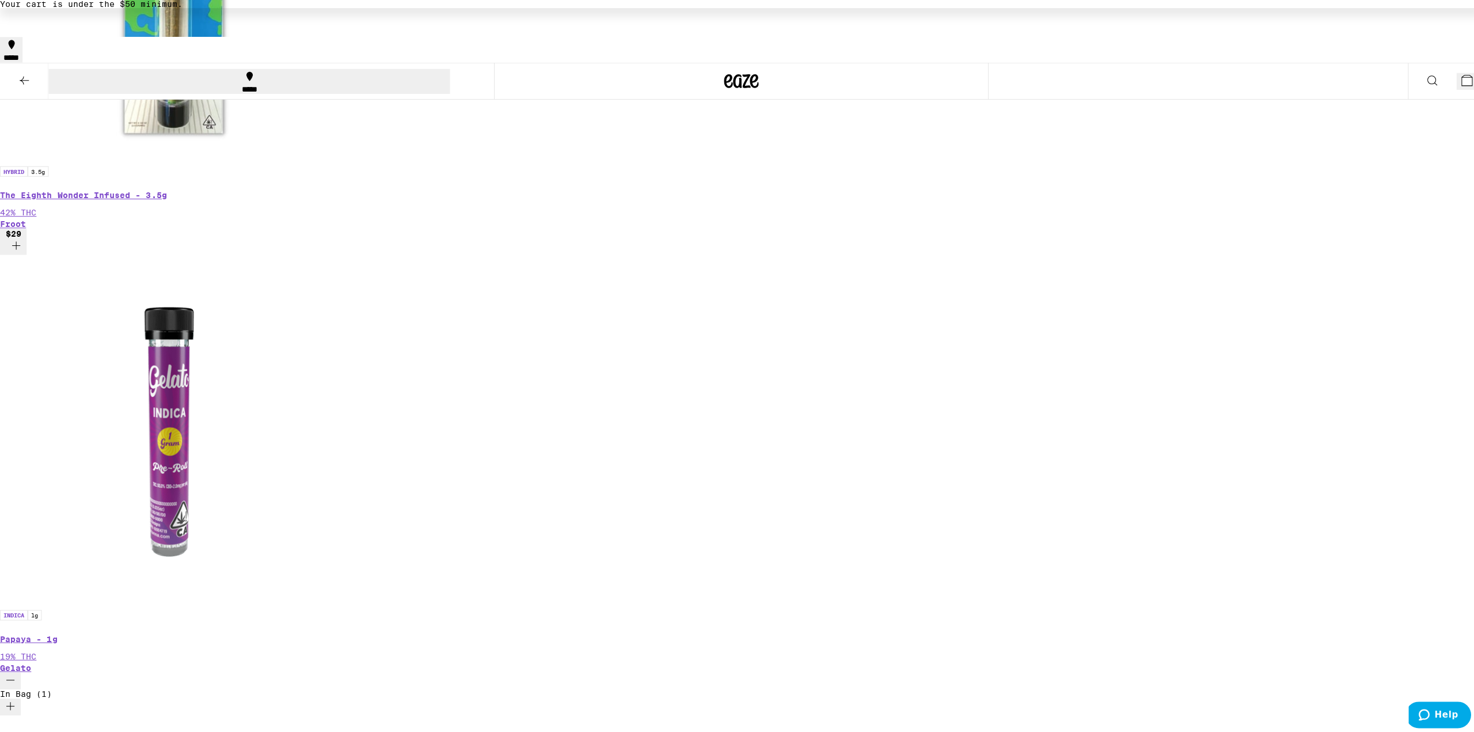
scroll to position [518, 0]
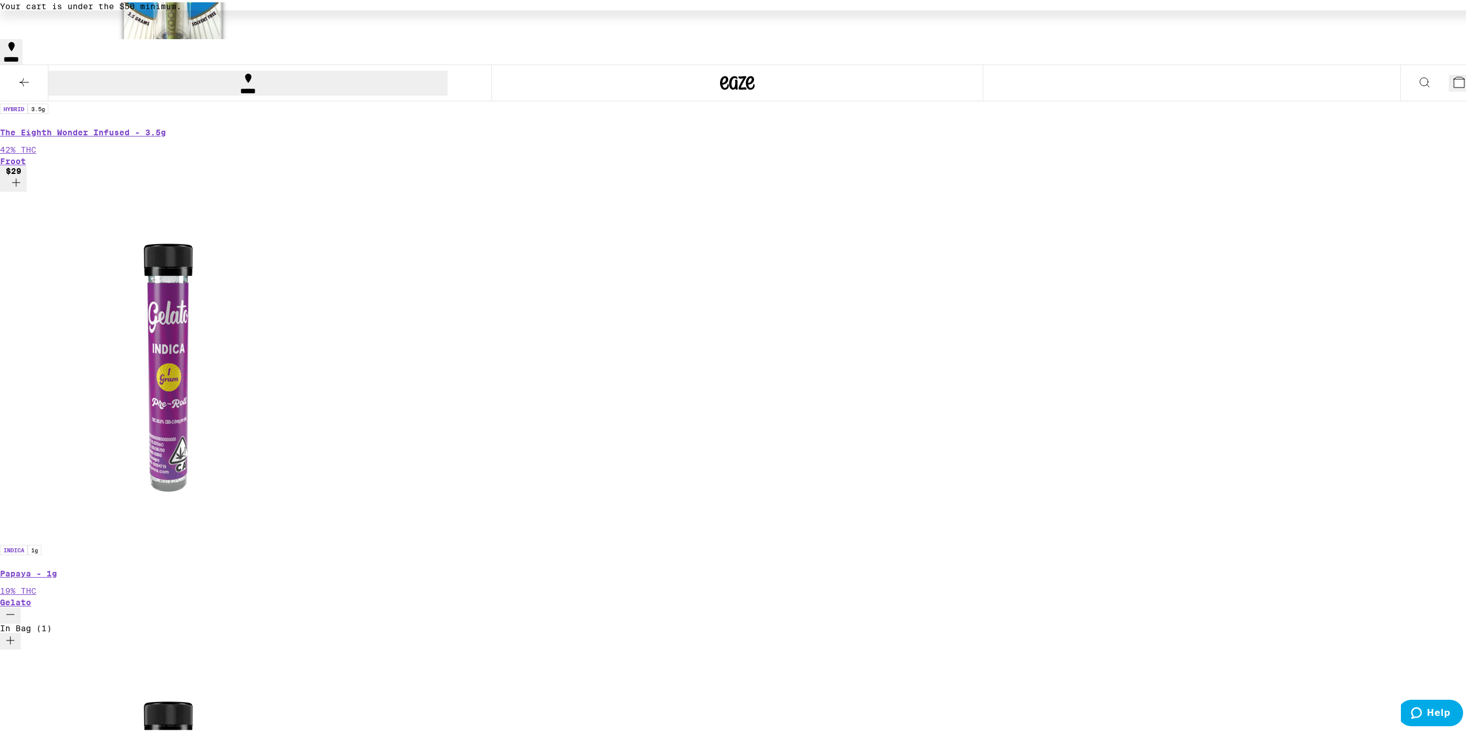
click at [1454, 75] on icon at bounding box center [1459, 80] width 10 height 10
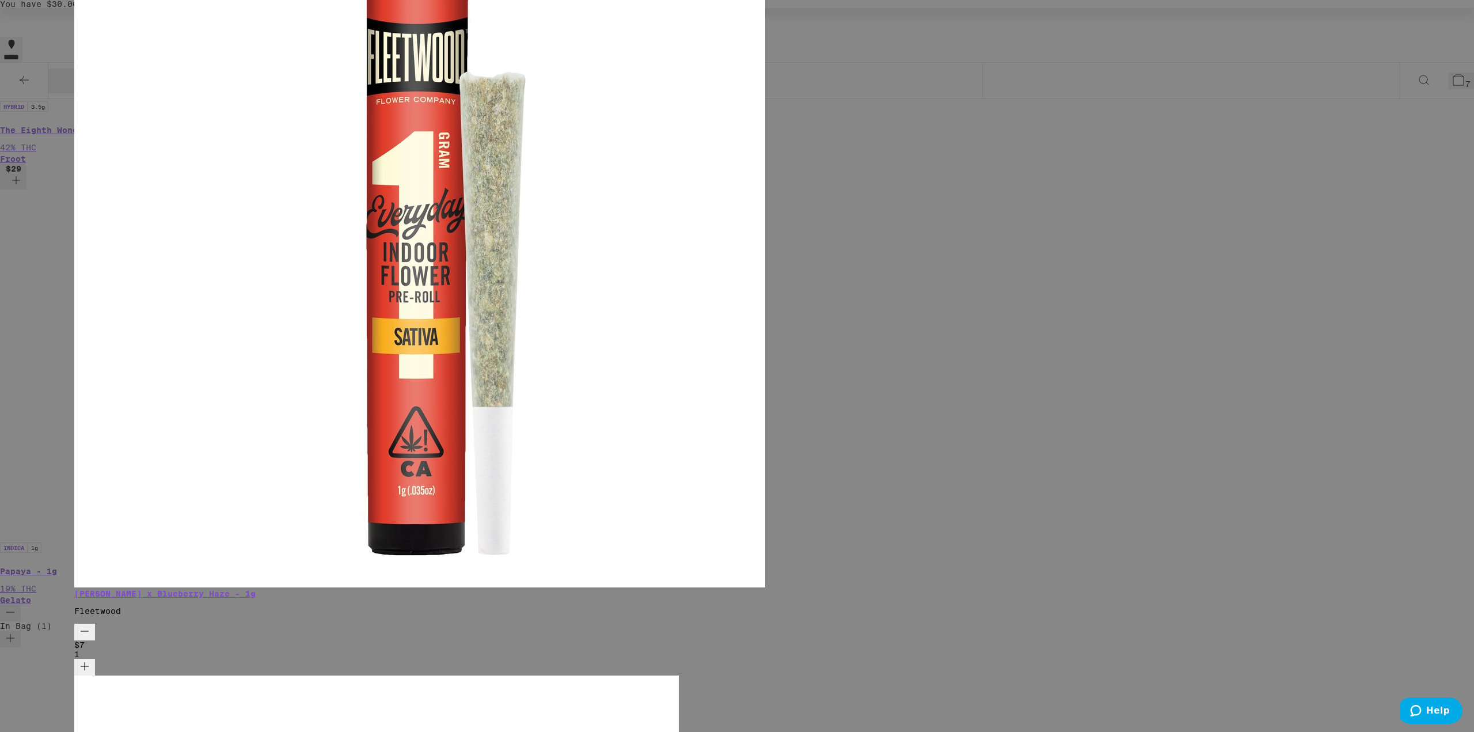
drag, startPoint x: 938, startPoint y: 22, endPoint x: 796, endPoint y: 0, distance: 144.0
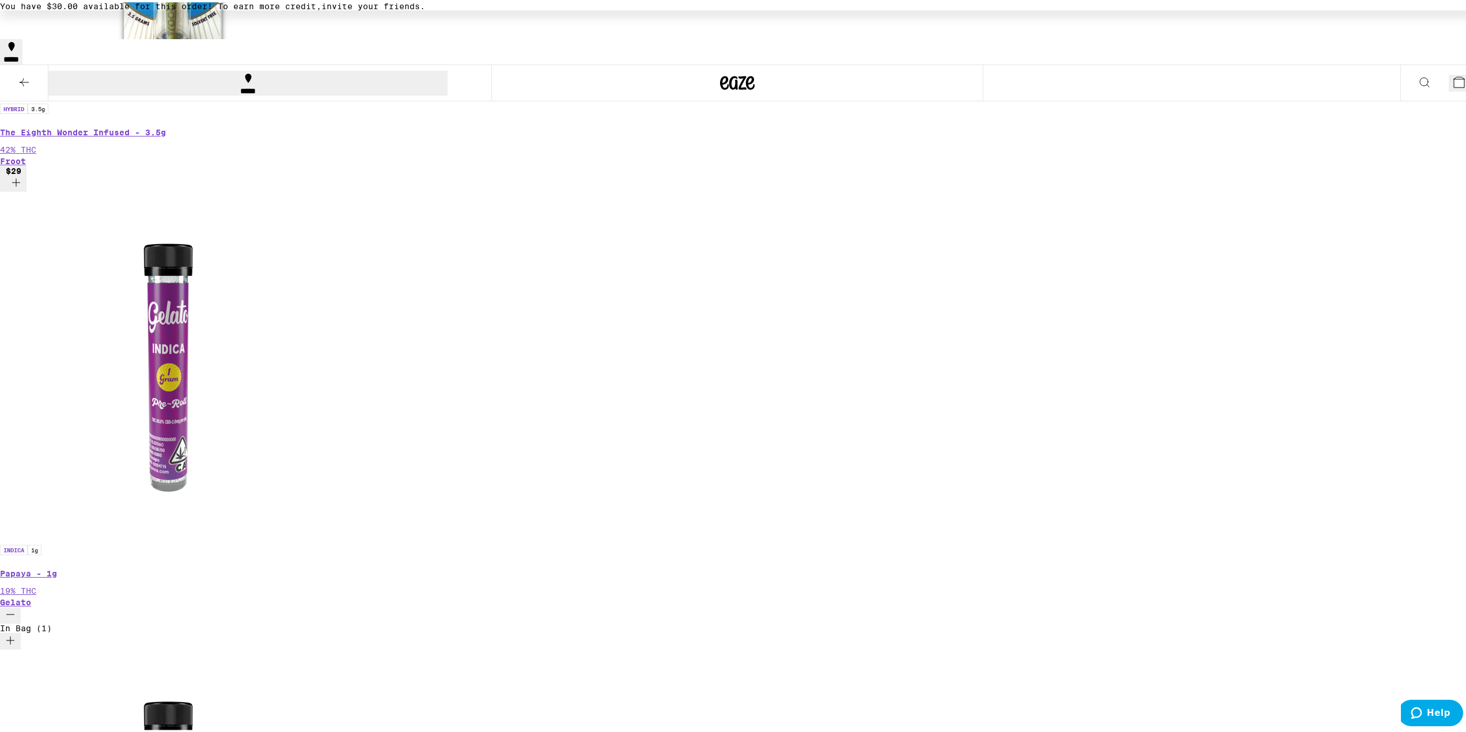
drag, startPoint x: 909, startPoint y: 89, endPoint x: 913, endPoint y: 113, distance: 25.1
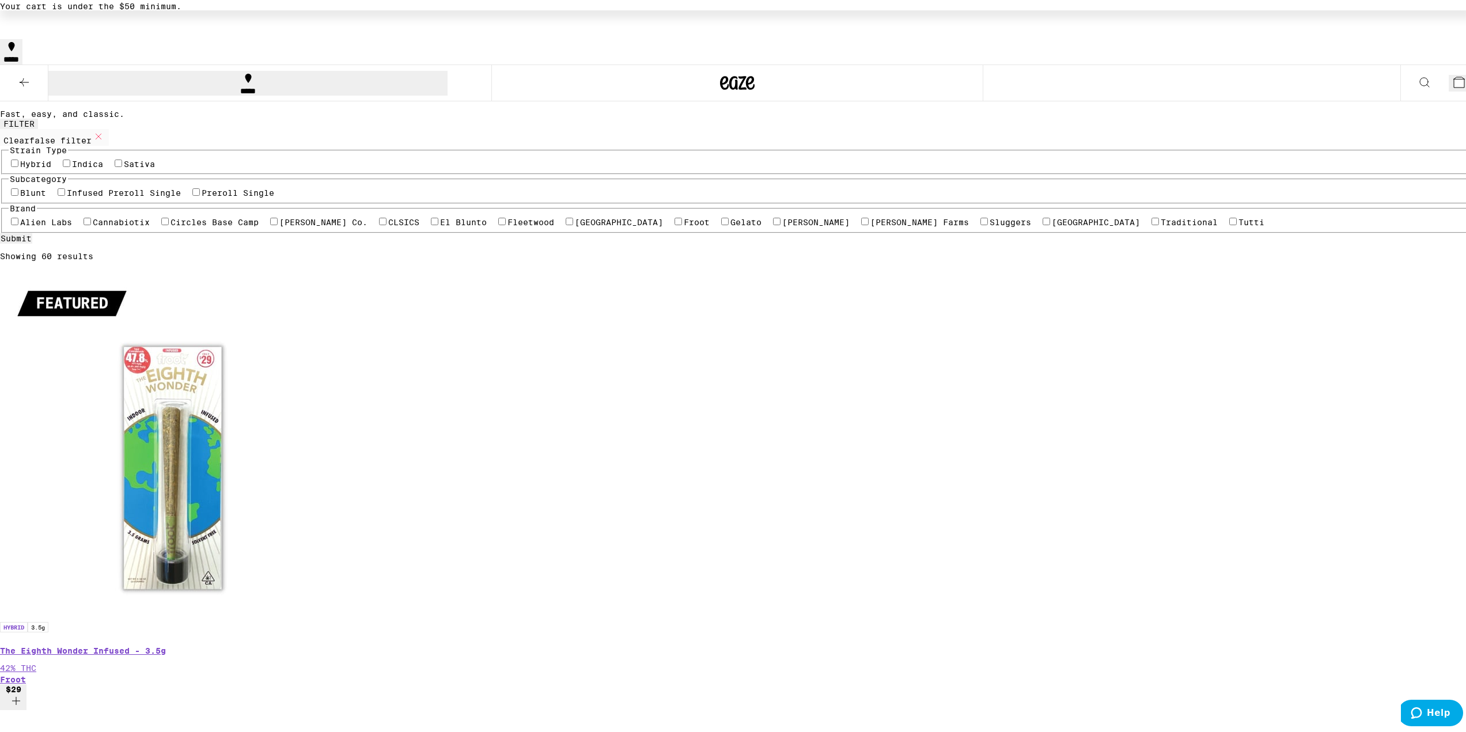
click at [11, 63] on button at bounding box center [24, 81] width 48 height 36
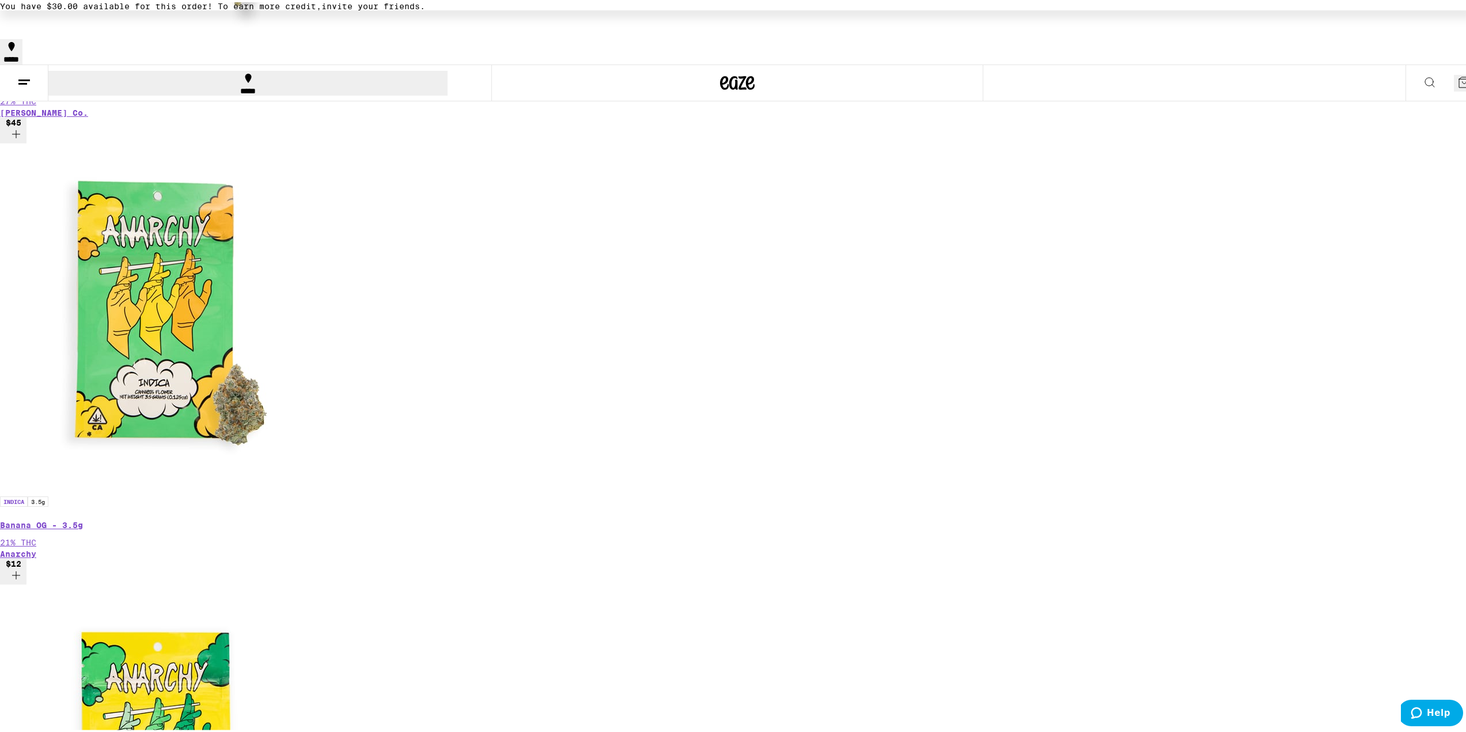
scroll to position [691, 0]
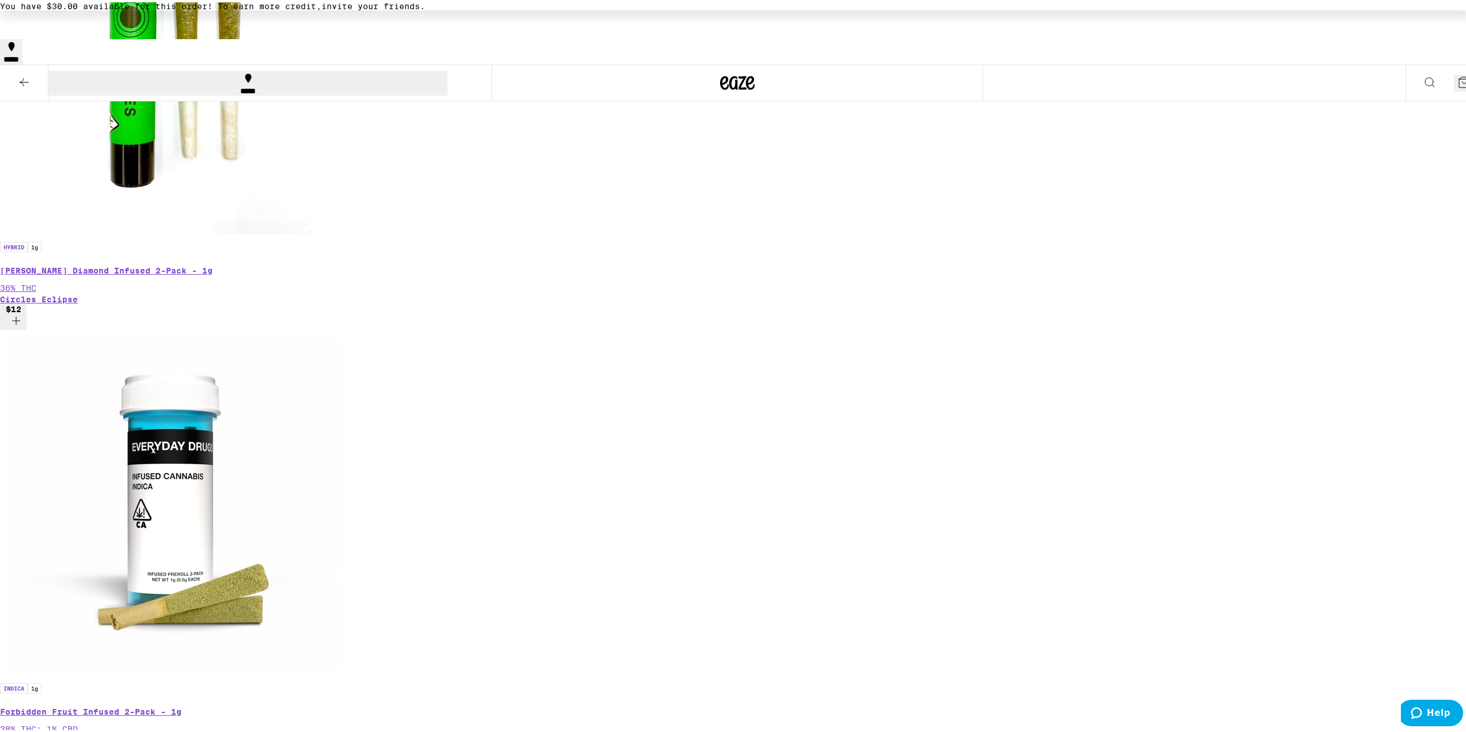
scroll to position [403, 0]
